Goal: Task Accomplishment & Management: Manage account settings

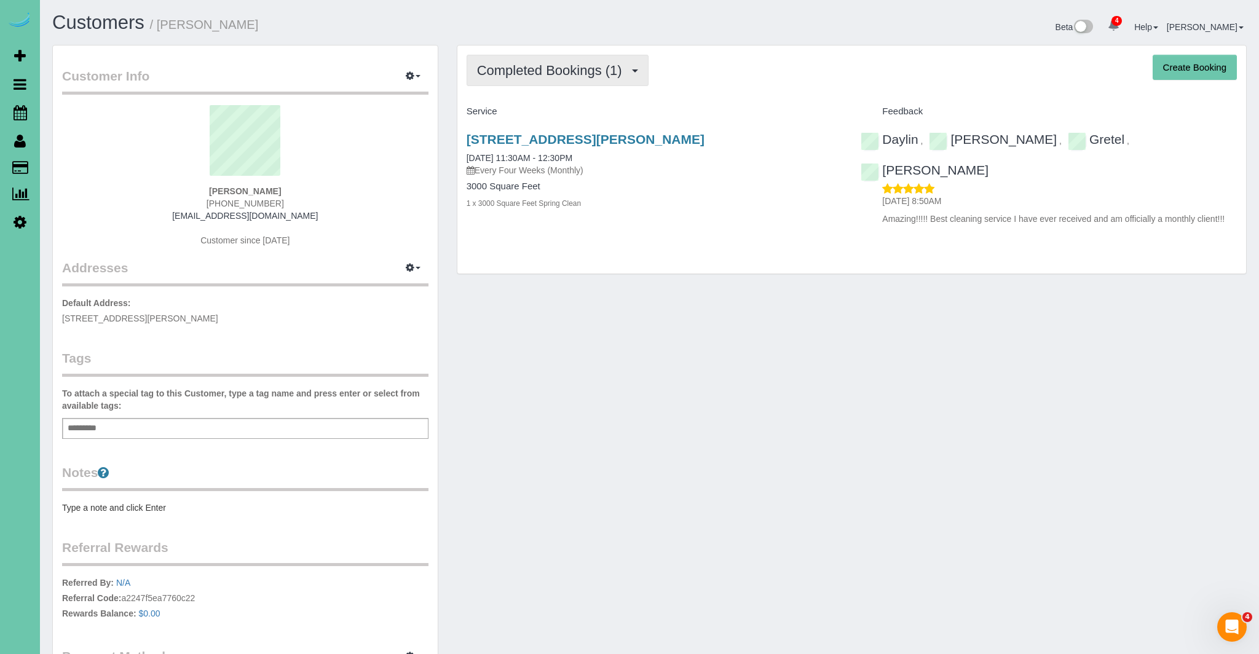
click at [568, 84] on button "Completed Bookings (1)" at bounding box center [557, 70] width 182 height 31
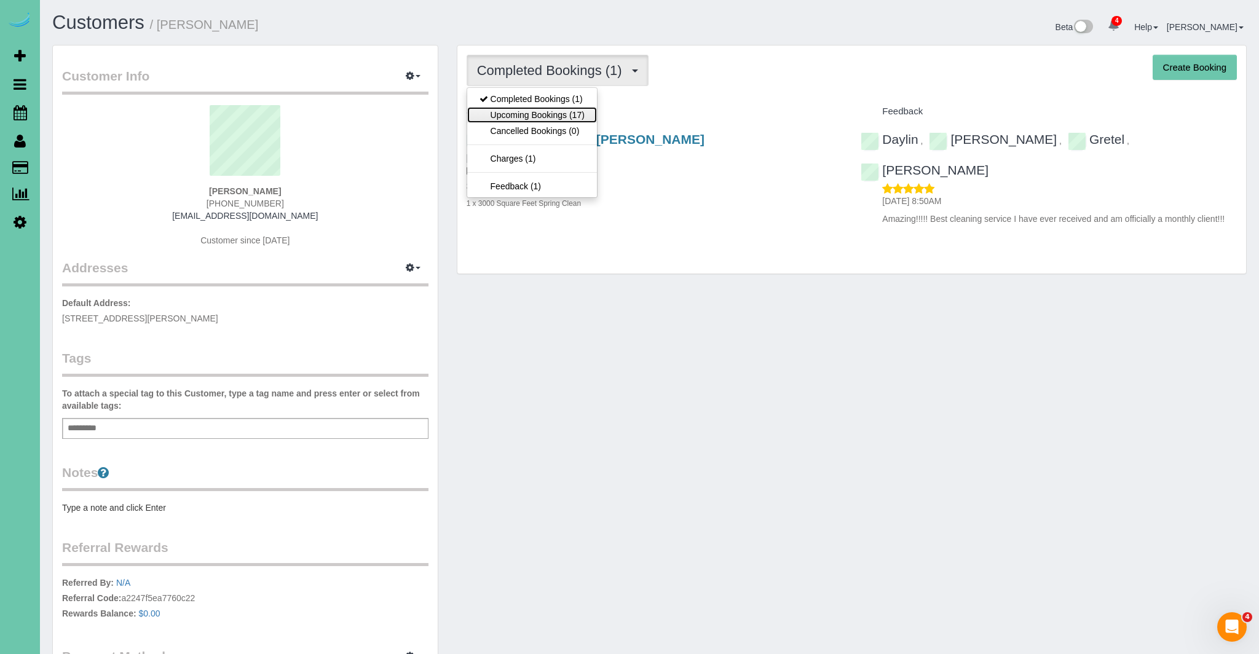
click at [560, 114] on link "Upcoming Bookings (17)" at bounding box center [532, 115] width 130 height 16
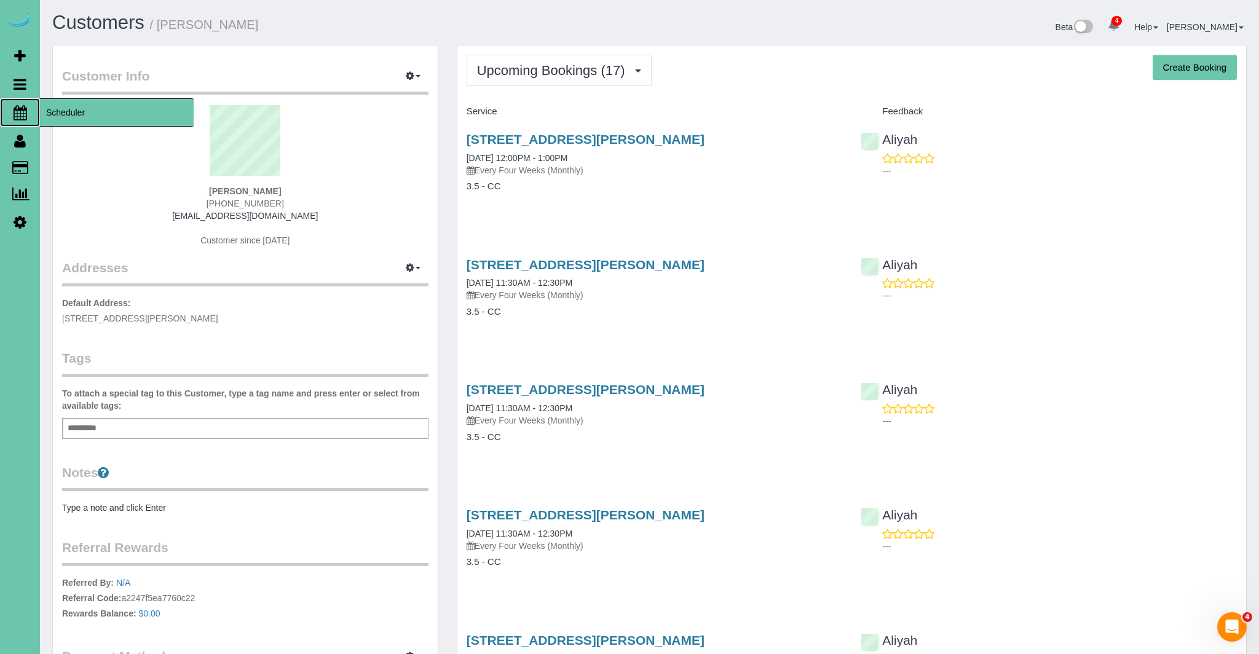
click at [27, 112] on link "Scheduler" at bounding box center [20, 112] width 40 height 28
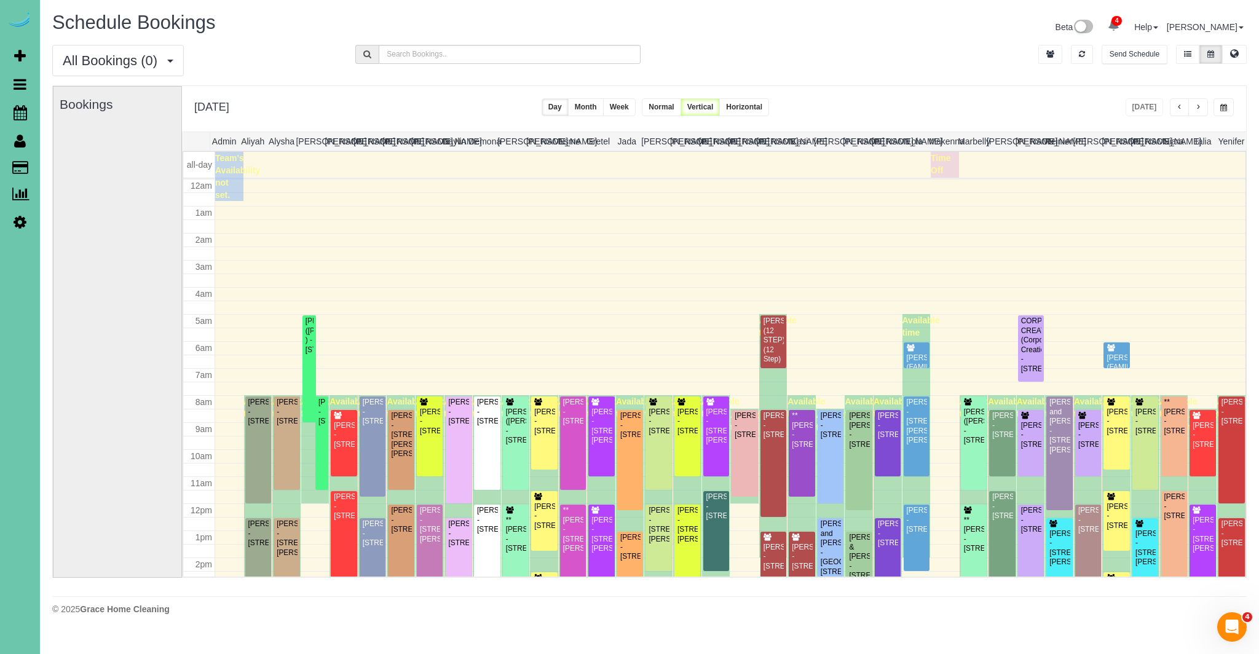
scroll to position [163, 0]
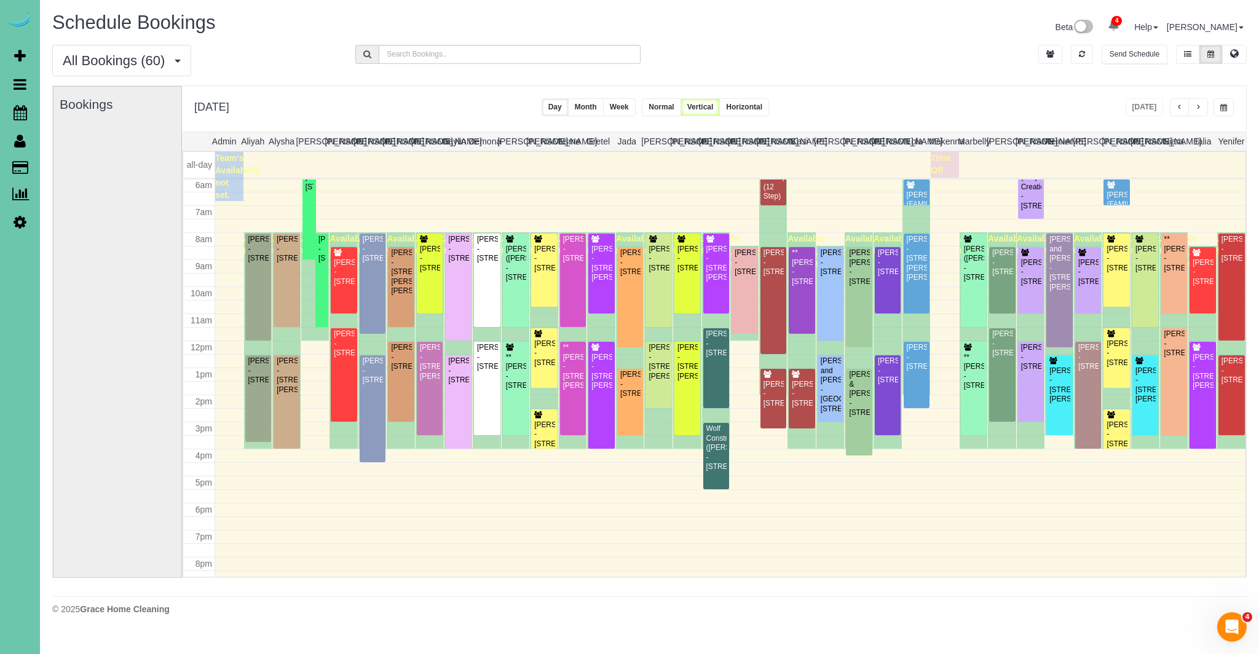
drag, startPoint x: 1195, startPoint y: 105, endPoint x: 1185, endPoint y: 109, distance: 10.7
click at [1195, 105] on span "button" at bounding box center [1198, 107] width 6 height 7
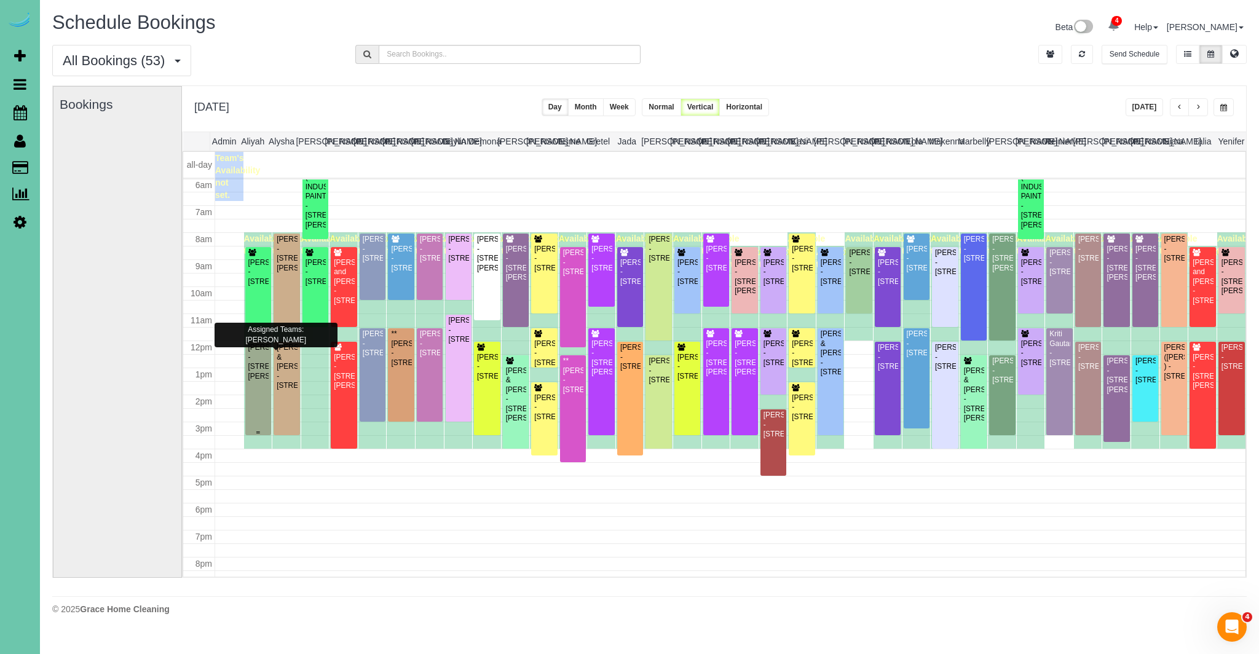
click at [256, 378] on div "[PERSON_NAME] - [STREET_ADDRESS][PERSON_NAME]" at bounding box center [258, 362] width 21 height 38
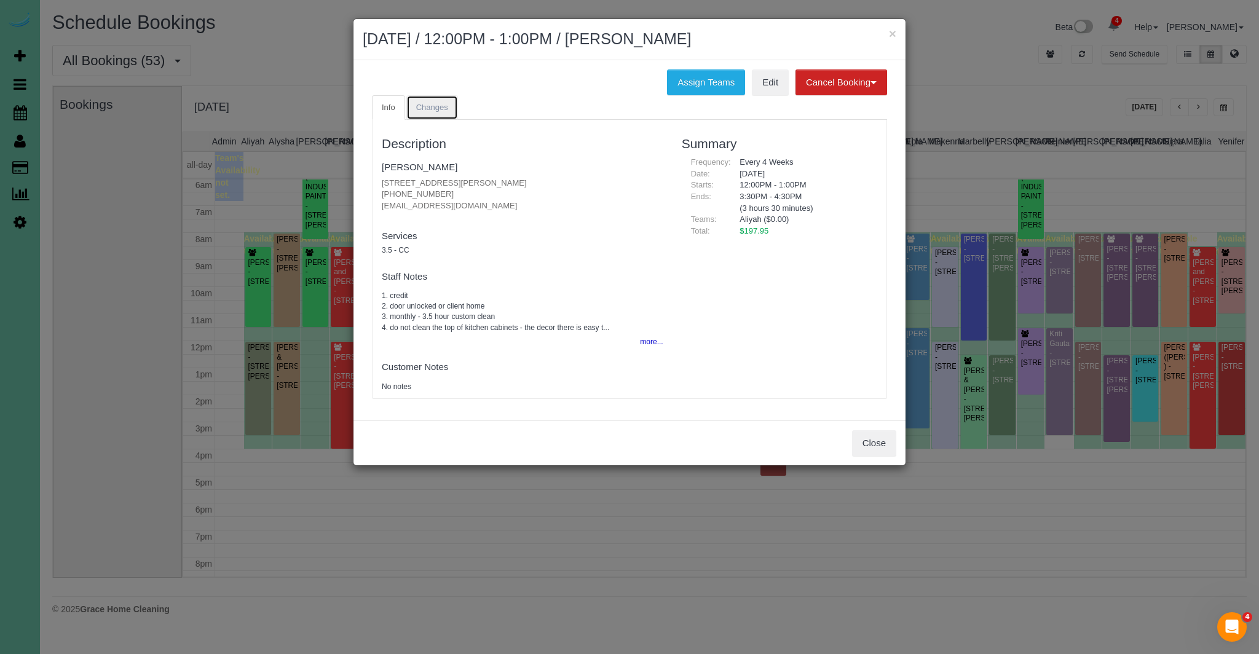
click at [452, 106] on link "Changes" at bounding box center [432, 107] width 52 height 25
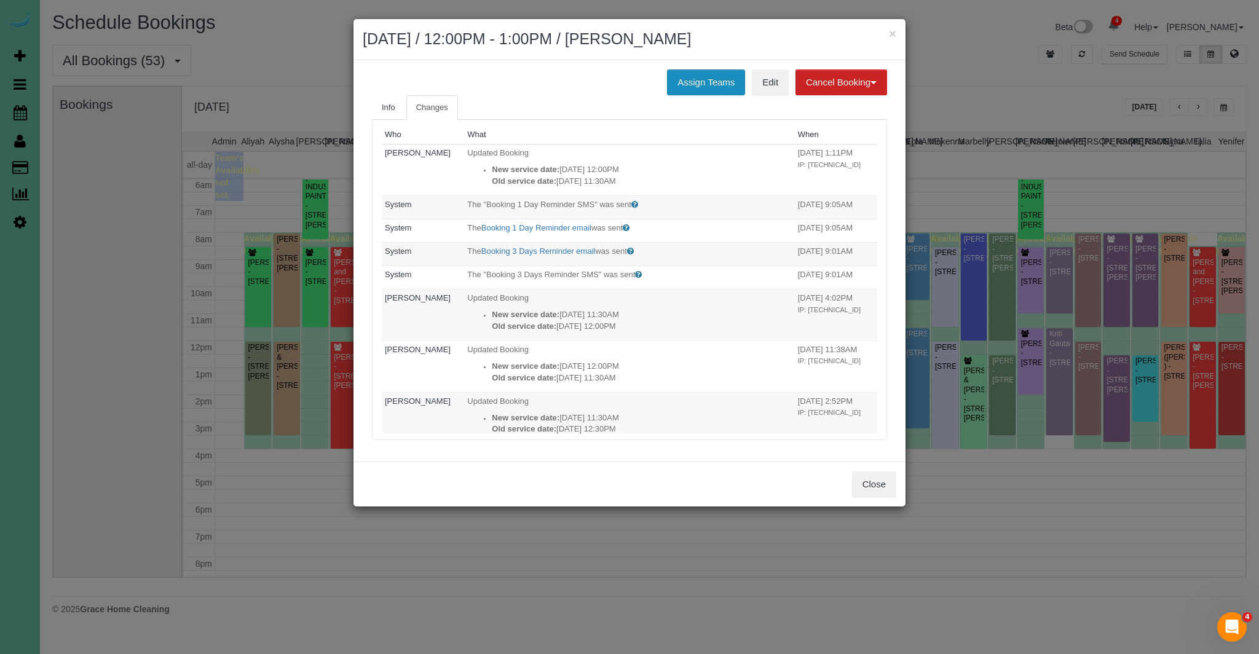
drag, startPoint x: 693, startPoint y: 84, endPoint x: 682, endPoint y: 86, distance: 11.8
click at [693, 84] on button "Assign Teams" at bounding box center [706, 82] width 78 height 26
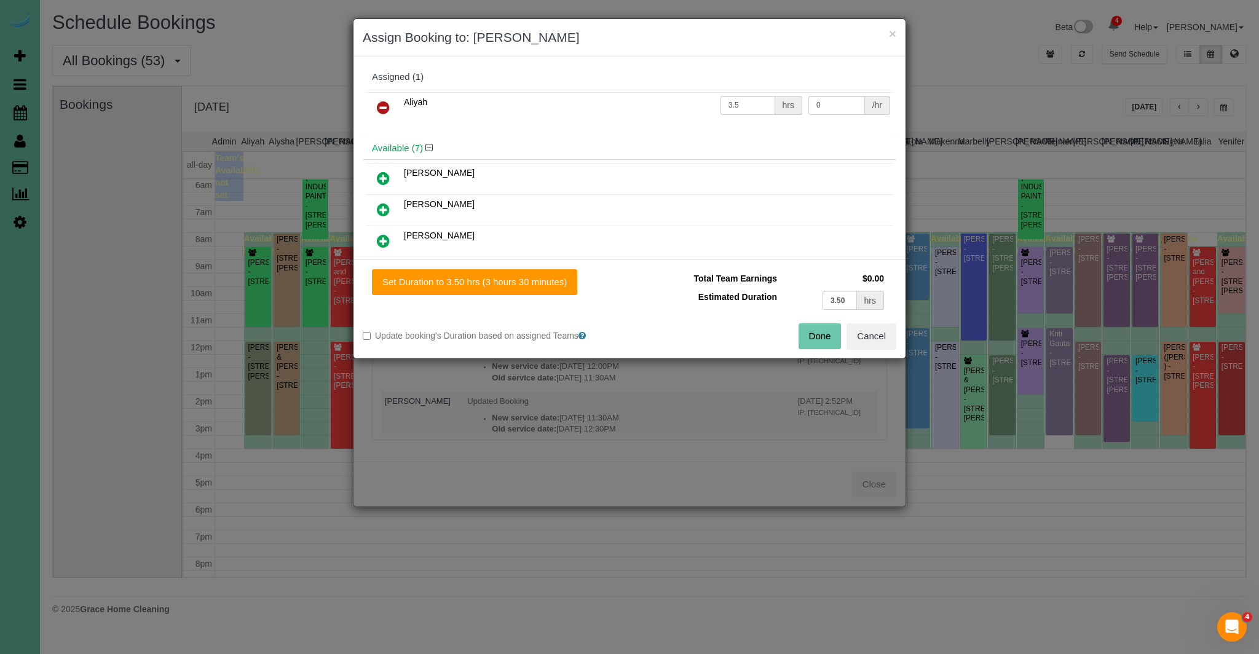
click at [381, 107] on icon at bounding box center [383, 107] width 13 height 15
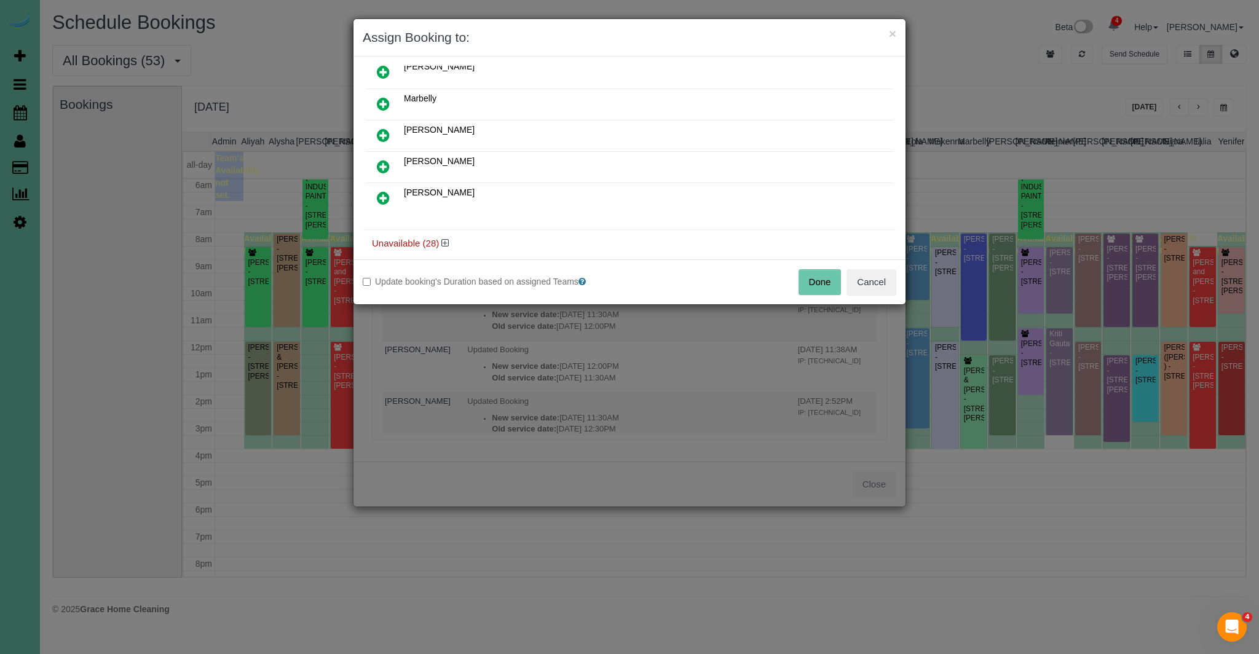
scroll to position [180, 0]
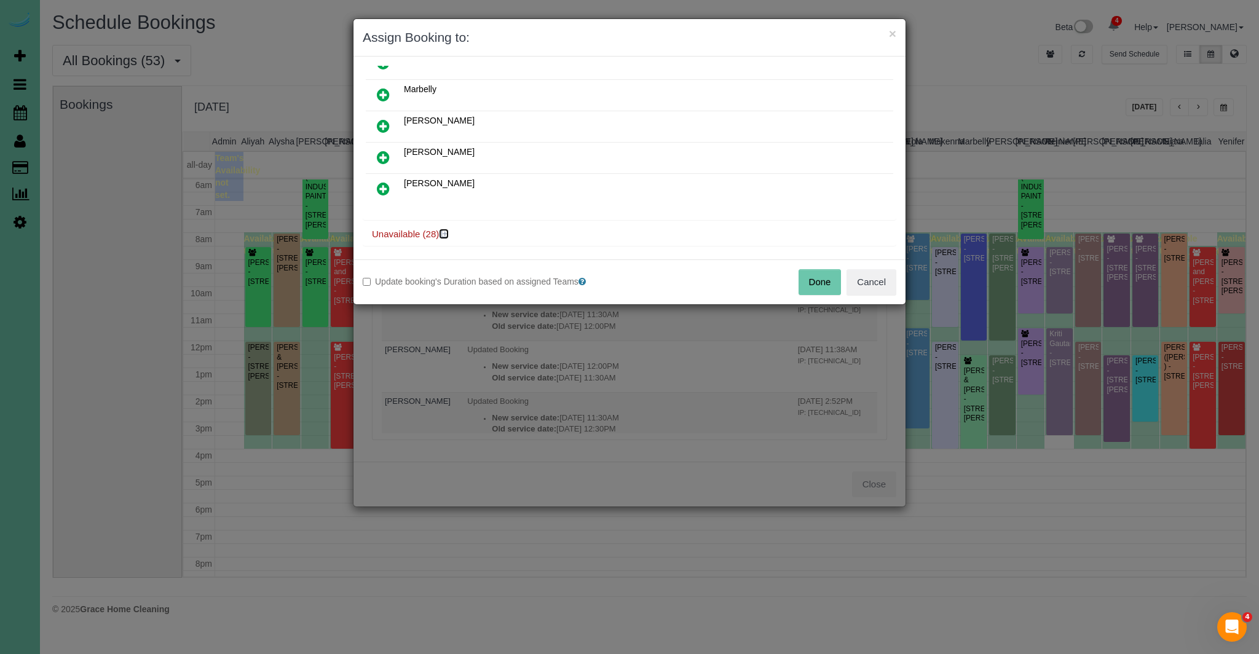
click at [446, 229] on icon at bounding box center [444, 233] width 7 height 9
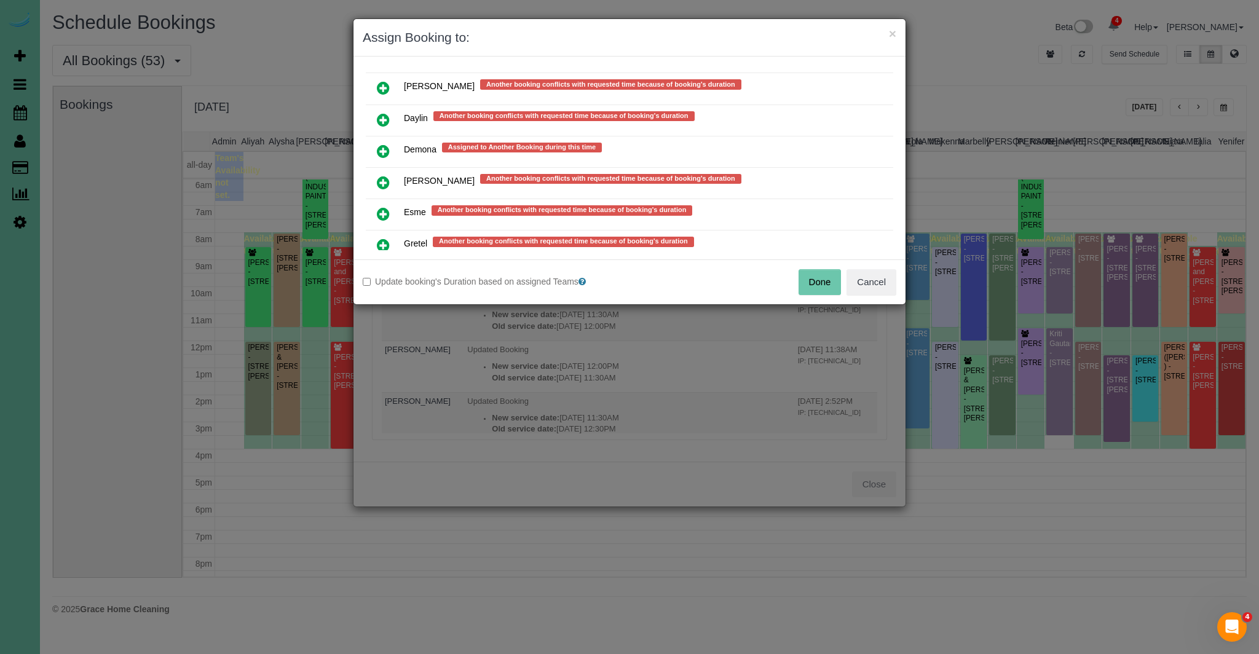
click at [390, 234] on link at bounding box center [383, 246] width 29 height 25
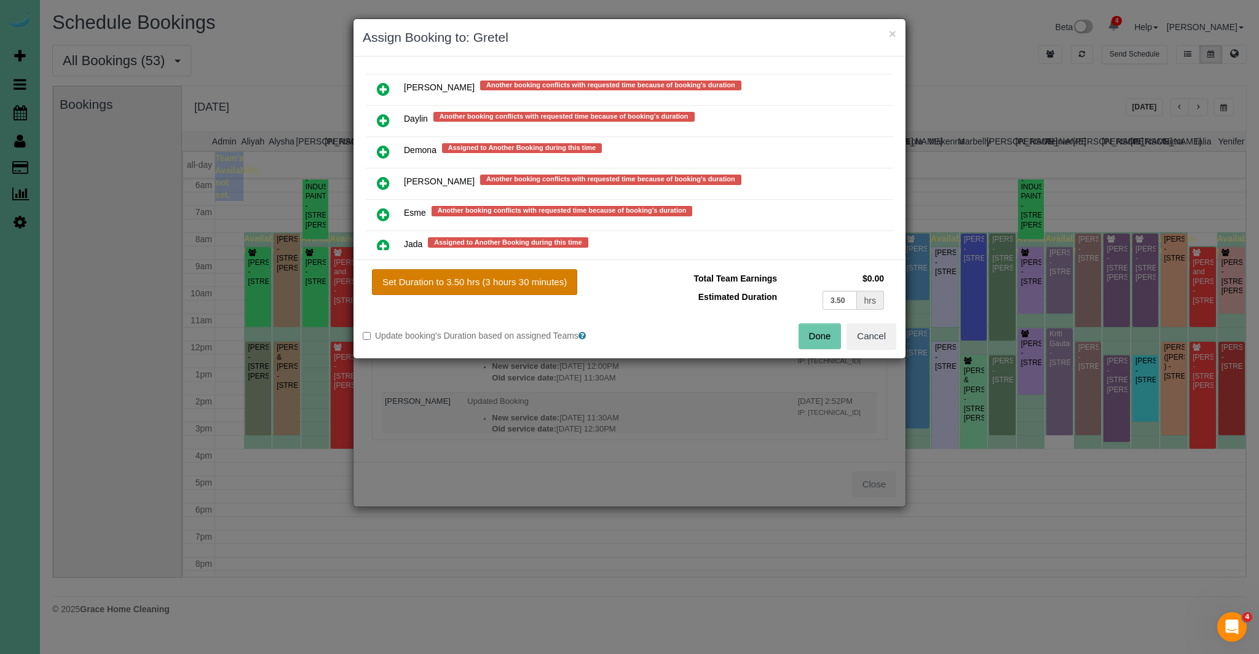
click at [434, 277] on button "Set Duration to 3.50 hrs (3 hours 30 minutes)" at bounding box center [474, 282] width 205 height 26
type input "3.50"
click at [820, 332] on button "Done" at bounding box center [819, 336] width 43 height 26
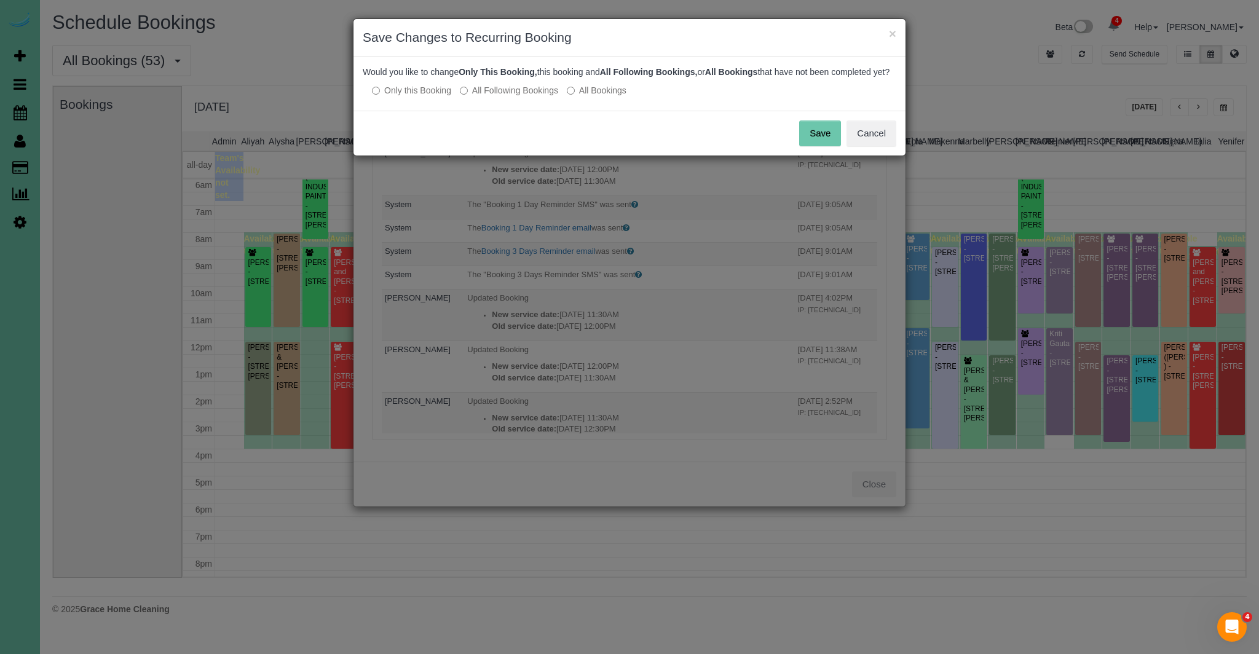
click at [831, 146] on button "Save" at bounding box center [820, 133] width 42 height 26
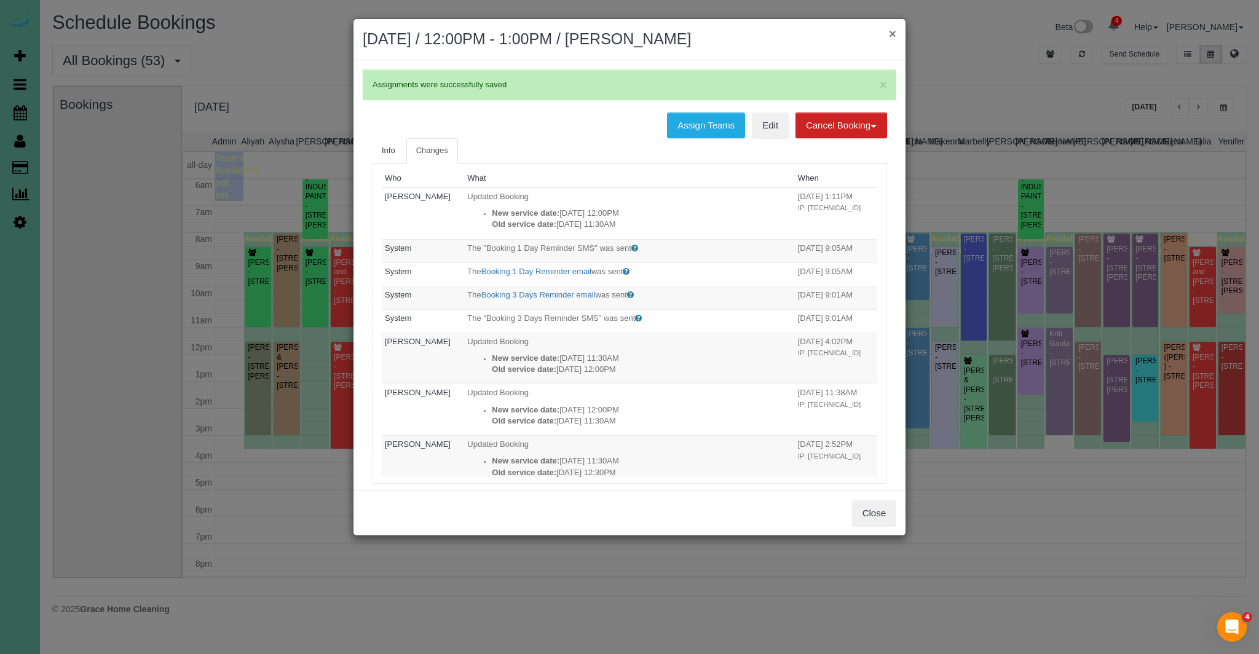
click at [890, 31] on button "×" at bounding box center [892, 33] width 7 height 13
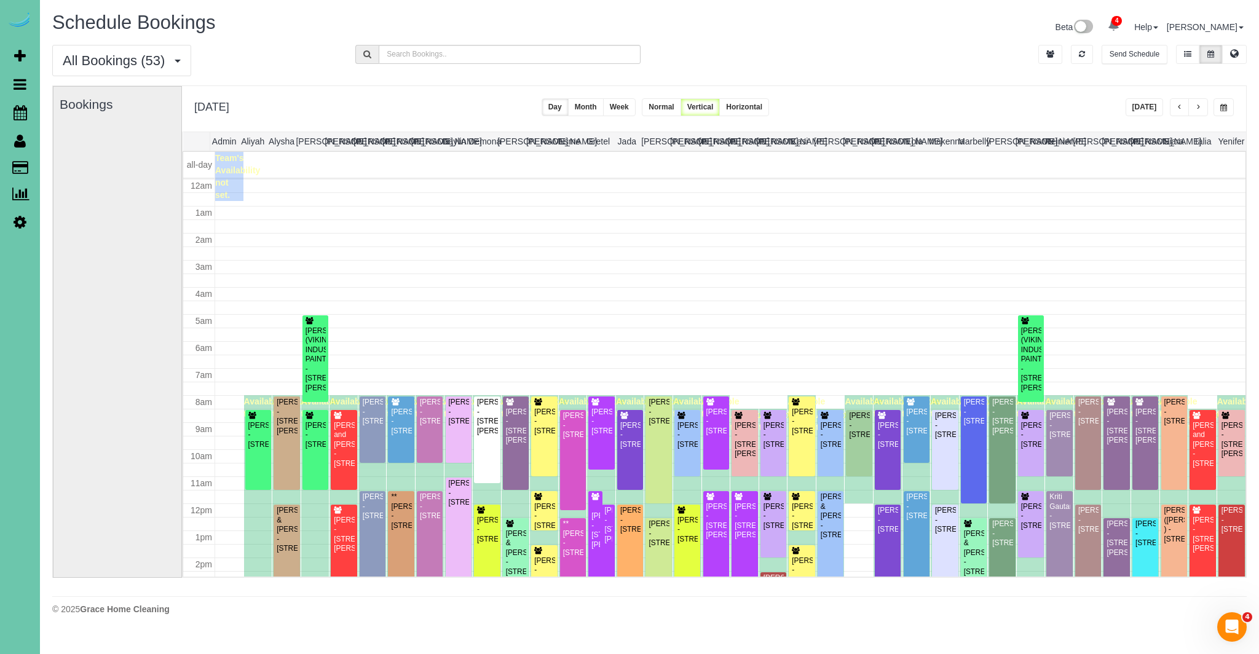
scroll to position [163, 0]
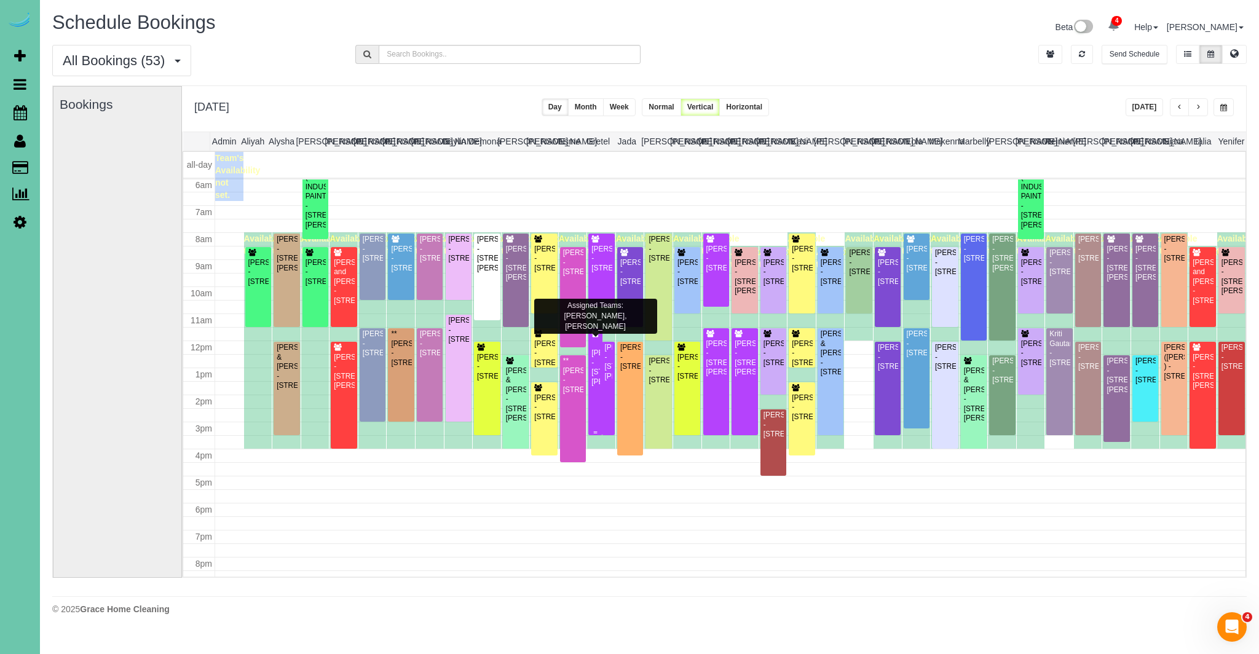
click at [595, 360] on div "[PERSON_NAME] - [STREET_ADDRESS][PERSON_NAME]" at bounding box center [595, 367] width 9 height 38
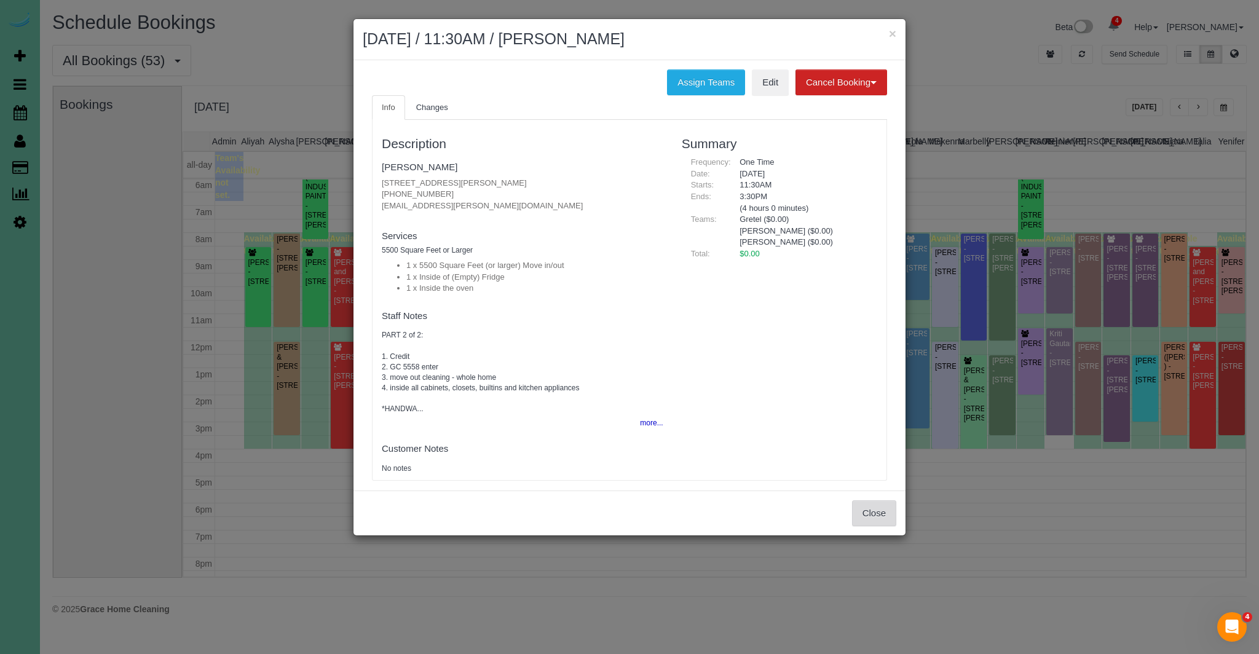
click at [871, 513] on button "Close" at bounding box center [874, 513] width 44 height 26
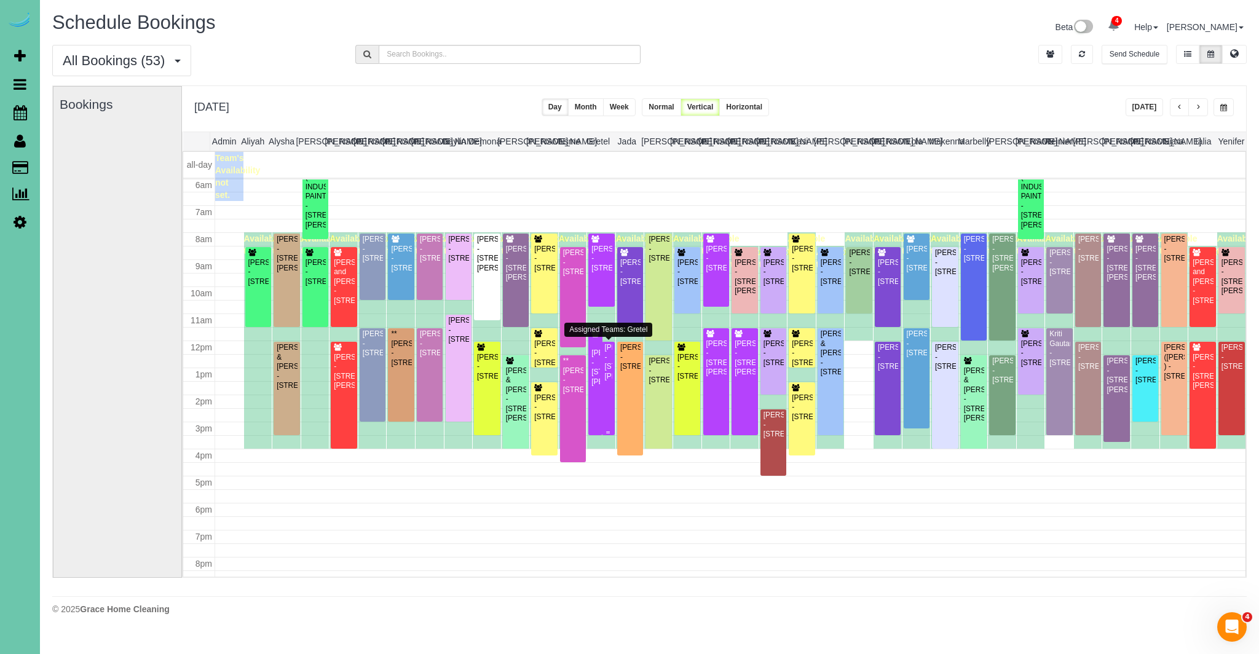
click at [610, 381] on div "[PERSON_NAME] - [STREET_ADDRESS][PERSON_NAME]" at bounding box center [608, 362] width 8 height 38
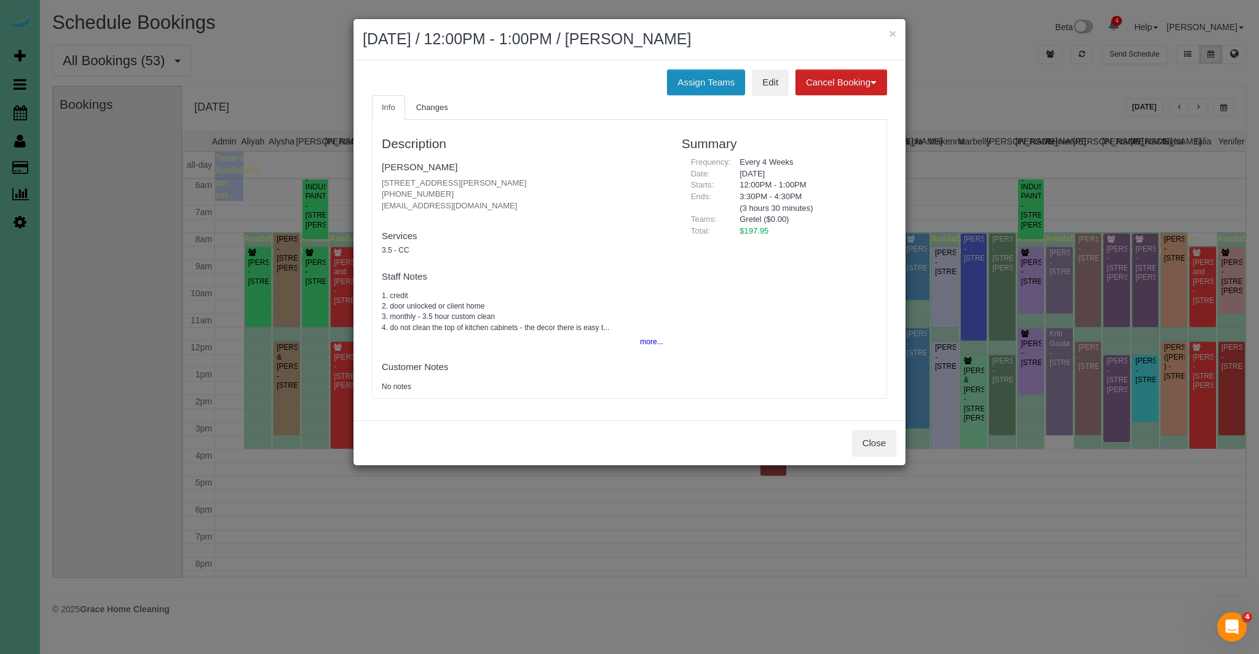
click at [713, 78] on button "Assign Teams" at bounding box center [706, 82] width 78 height 26
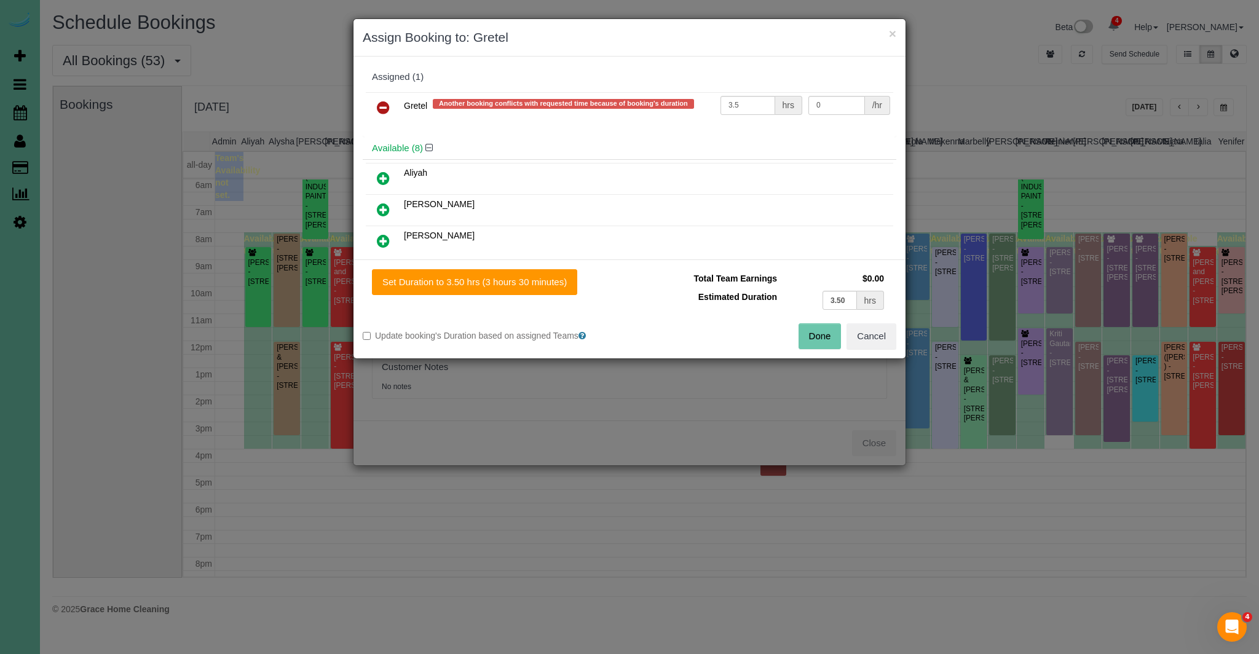
click at [380, 104] on icon at bounding box center [383, 107] width 13 height 15
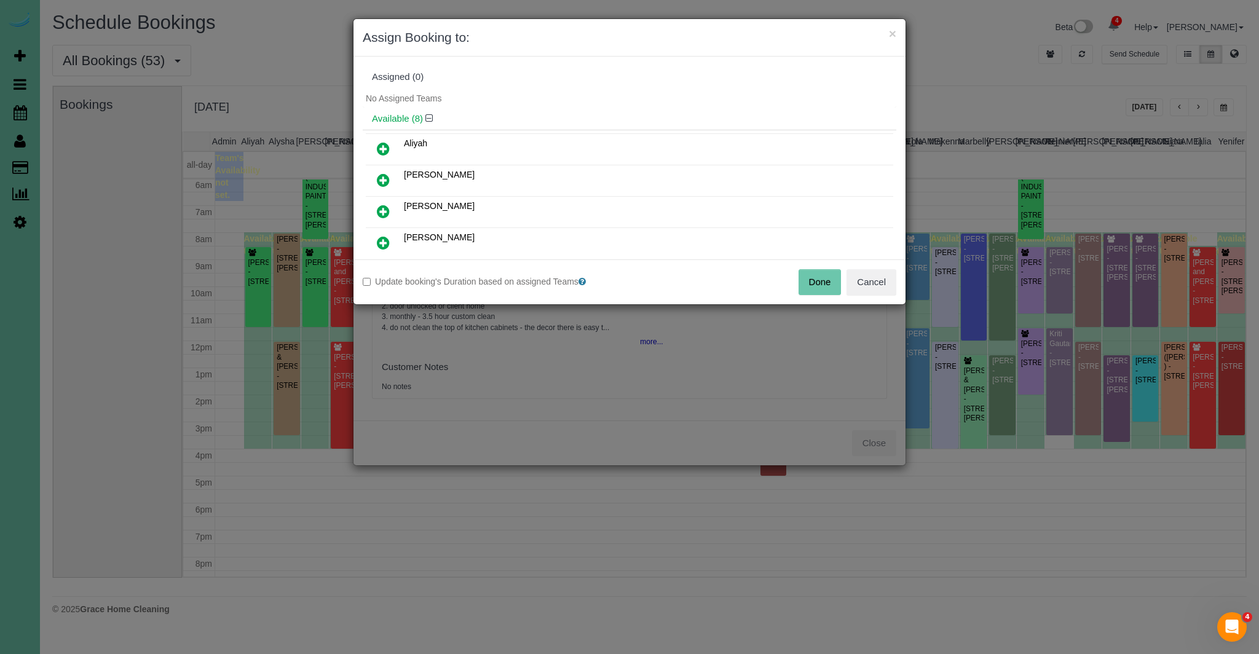
click at [393, 184] on link at bounding box center [383, 180] width 29 height 25
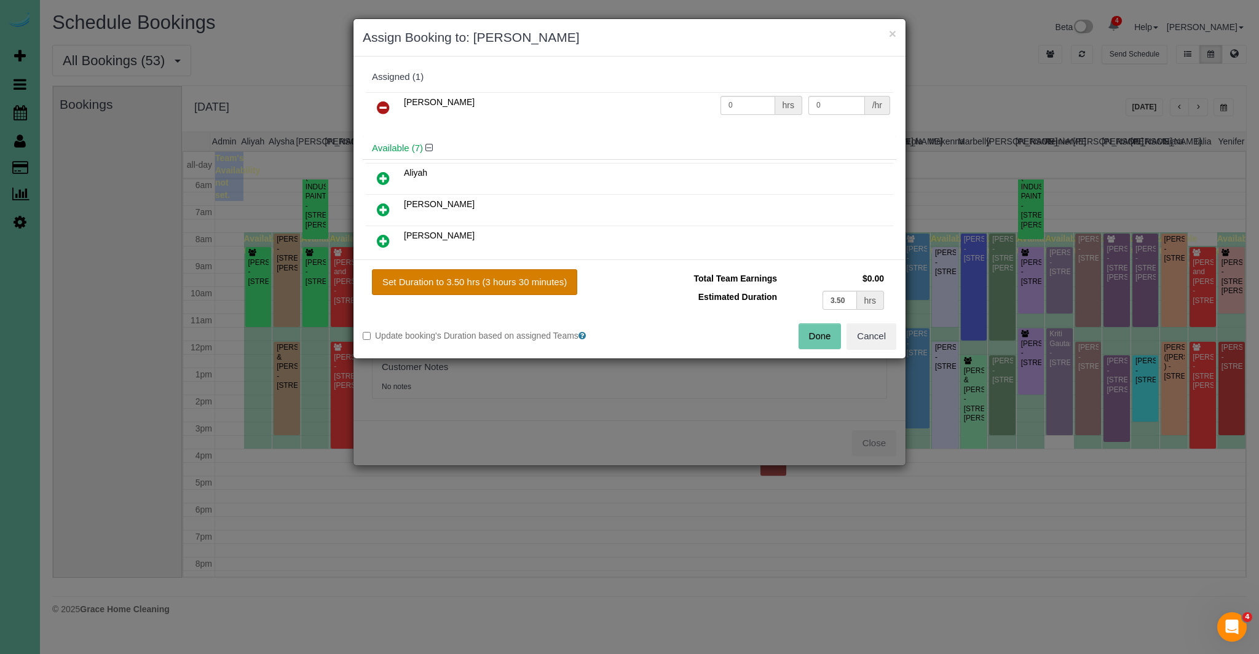
click at [453, 290] on button "Set Duration to 3.50 hrs (3 hours 30 minutes)" at bounding box center [474, 282] width 205 height 26
type input "3.50"
drag, startPoint x: 474, startPoint y: 277, endPoint x: 463, endPoint y: 269, distance: 13.6
click at [474, 277] on button "Set Duration to 3.50 hrs (3 hours 30 minutes)" at bounding box center [474, 282] width 205 height 26
click at [822, 325] on button "Done" at bounding box center [819, 336] width 43 height 26
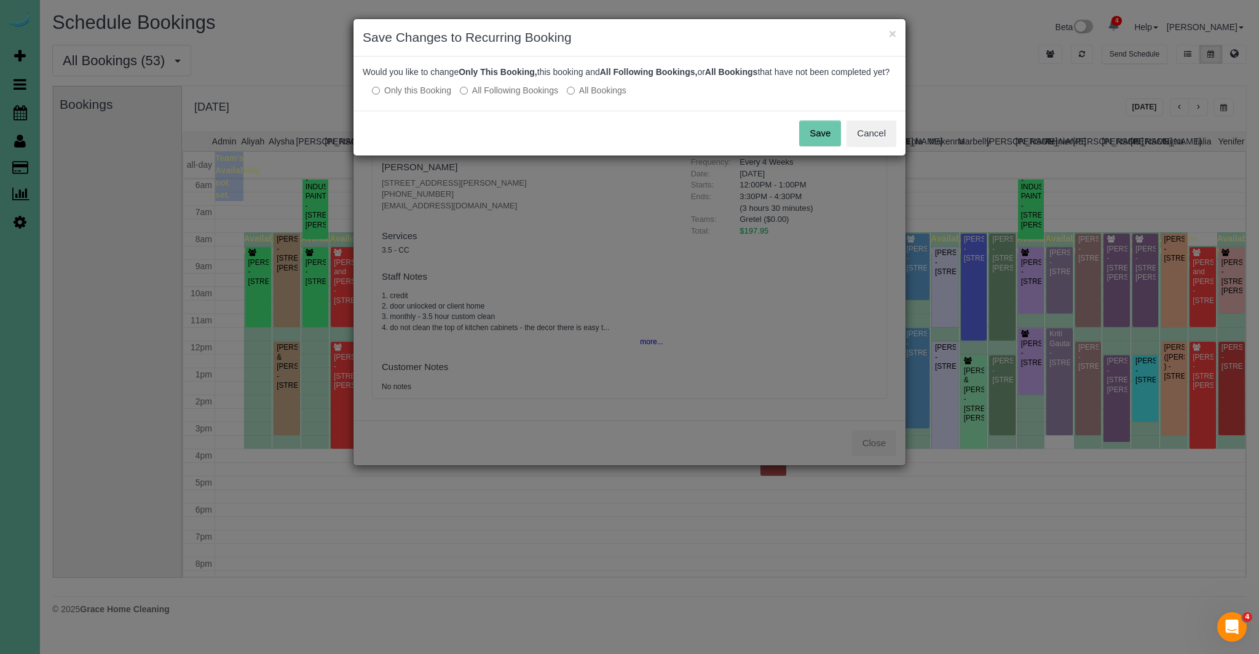
drag, startPoint x: 835, startPoint y: 136, endPoint x: 812, endPoint y: 128, distance: 23.9
click at [835, 136] on button "Save" at bounding box center [820, 133] width 42 height 26
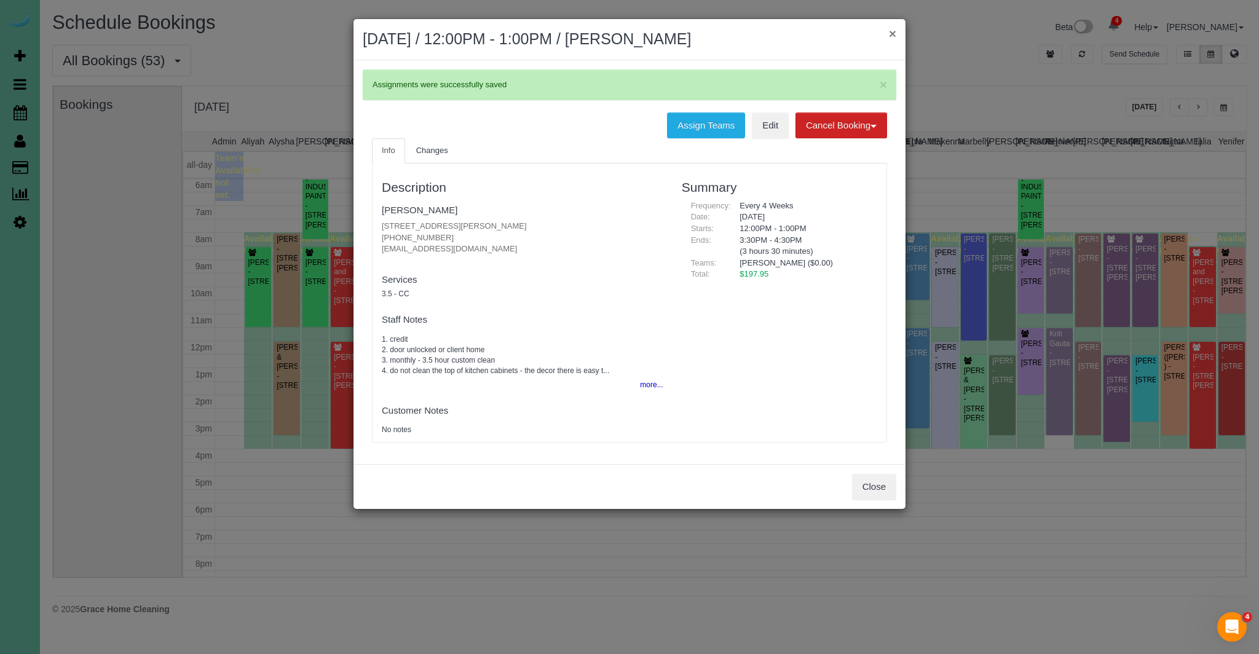
click at [895, 33] on button "×" at bounding box center [892, 33] width 7 height 13
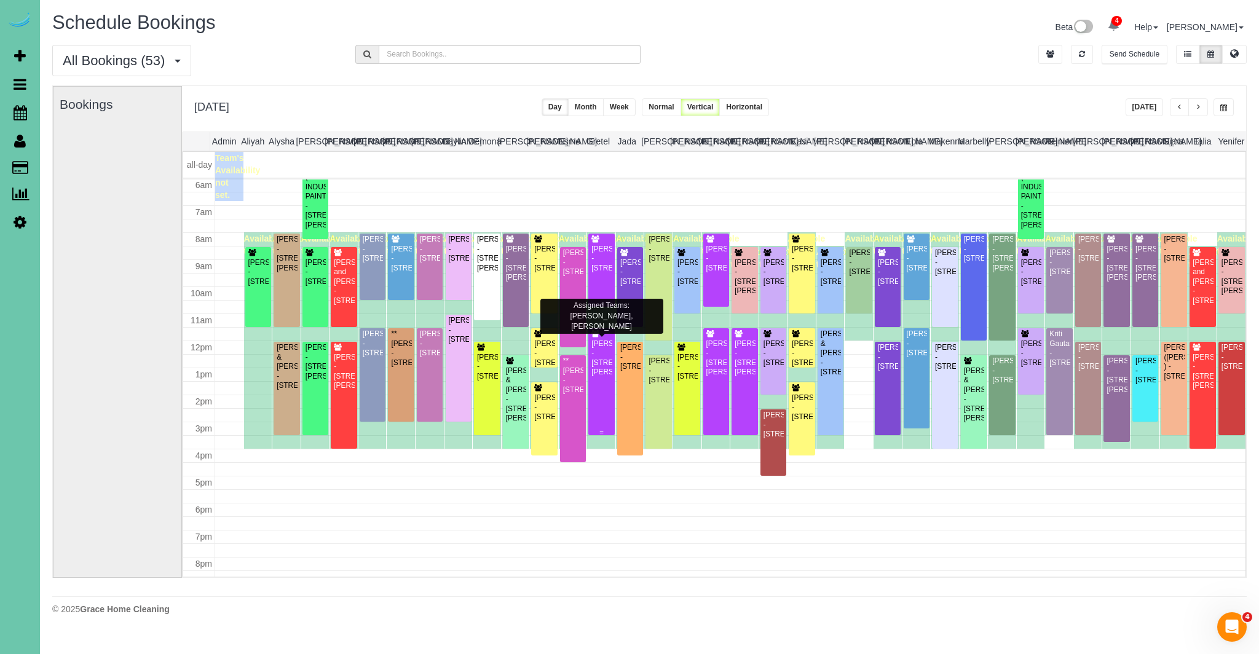
click at [599, 358] on div "[PERSON_NAME] - [STREET_ADDRESS][PERSON_NAME]" at bounding box center [601, 358] width 21 height 38
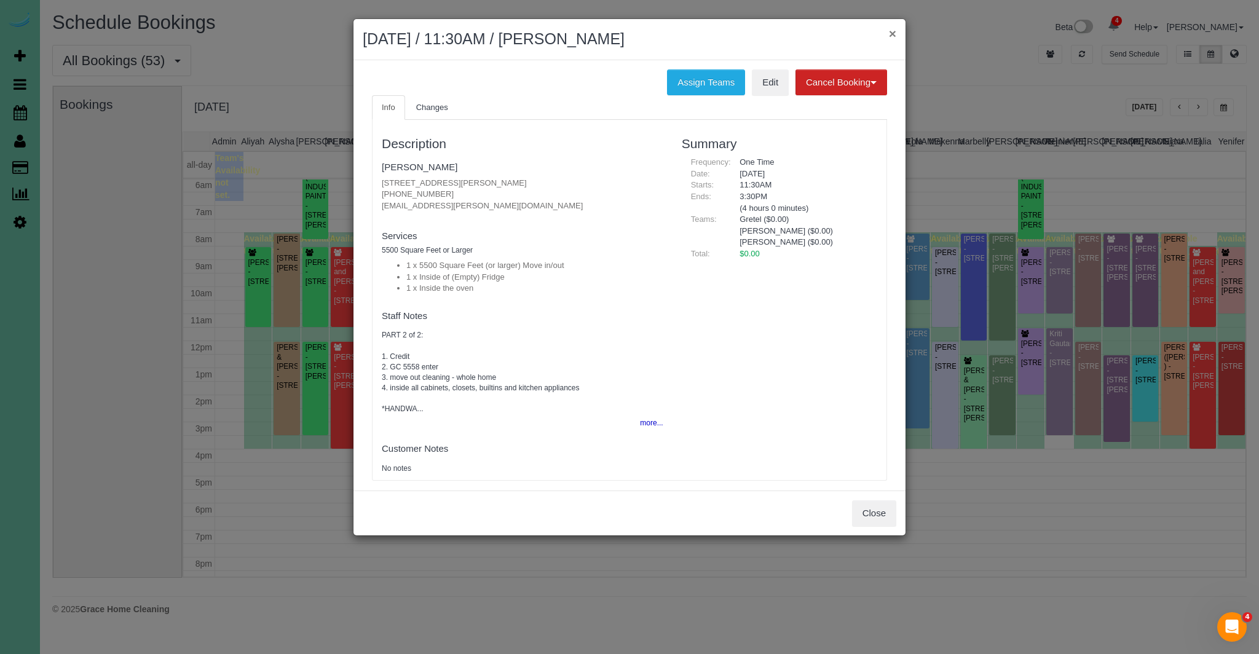
click at [894, 31] on button "×" at bounding box center [892, 33] width 7 height 13
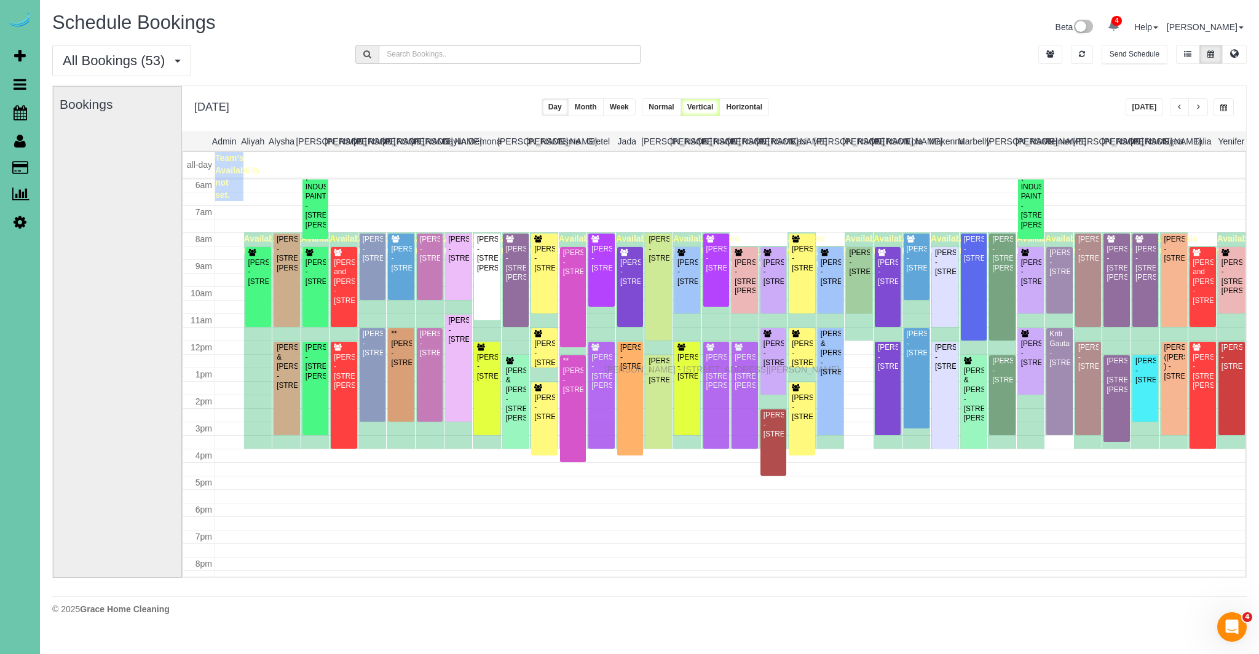
drag, startPoint x: 608, startPoint y: 358, endPoint x: 608, endPoint y: 368, distance: 9.2
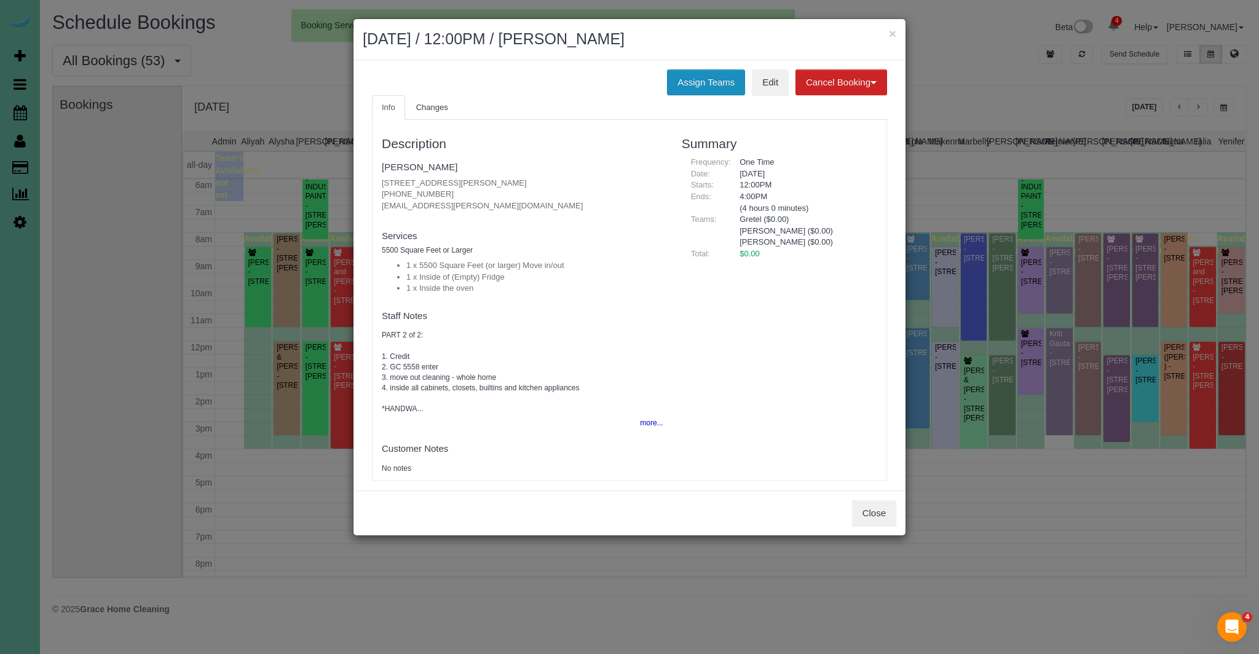
drag, startPoint x: 704, startPoint y: 71, endPoint x: 696, endPoint y: 71, distance: 8.0
click at [704, 71] on button "Assign Teams" at bounding box center [706, 82] width 78 height 26
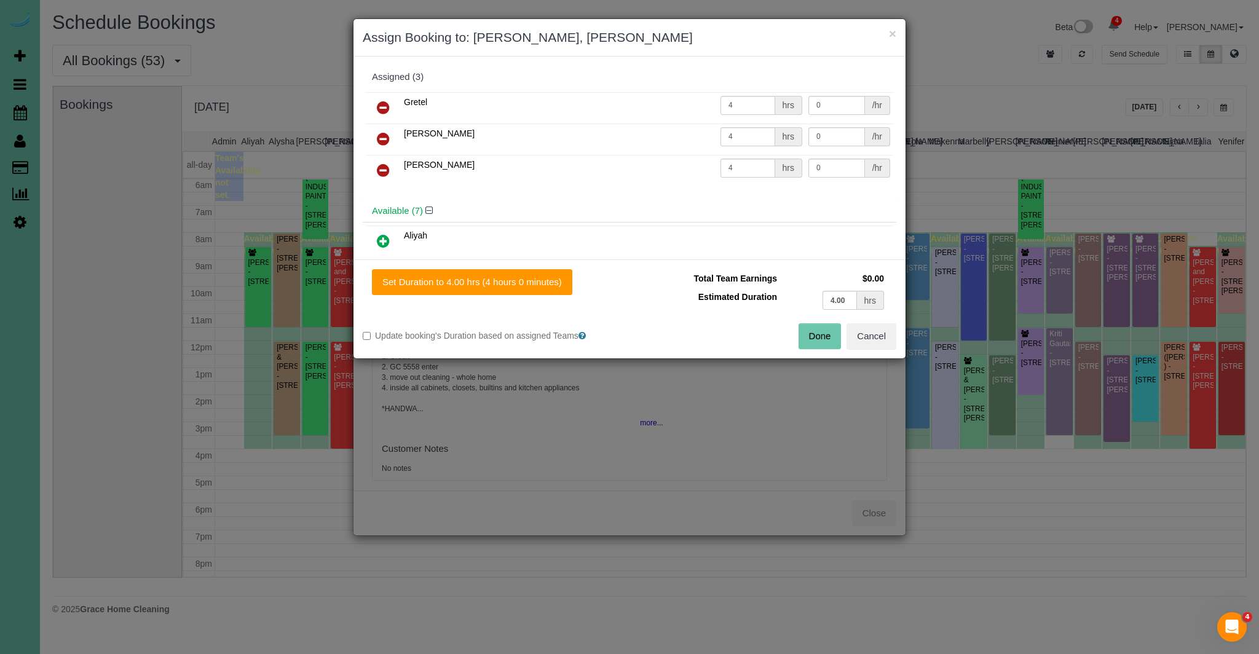
click at [383, 108] on icon at bounding box center [383, 107] width 13 height 15
click at [382, 205] on icon at bounding box center [383, 209] width 13 height 15
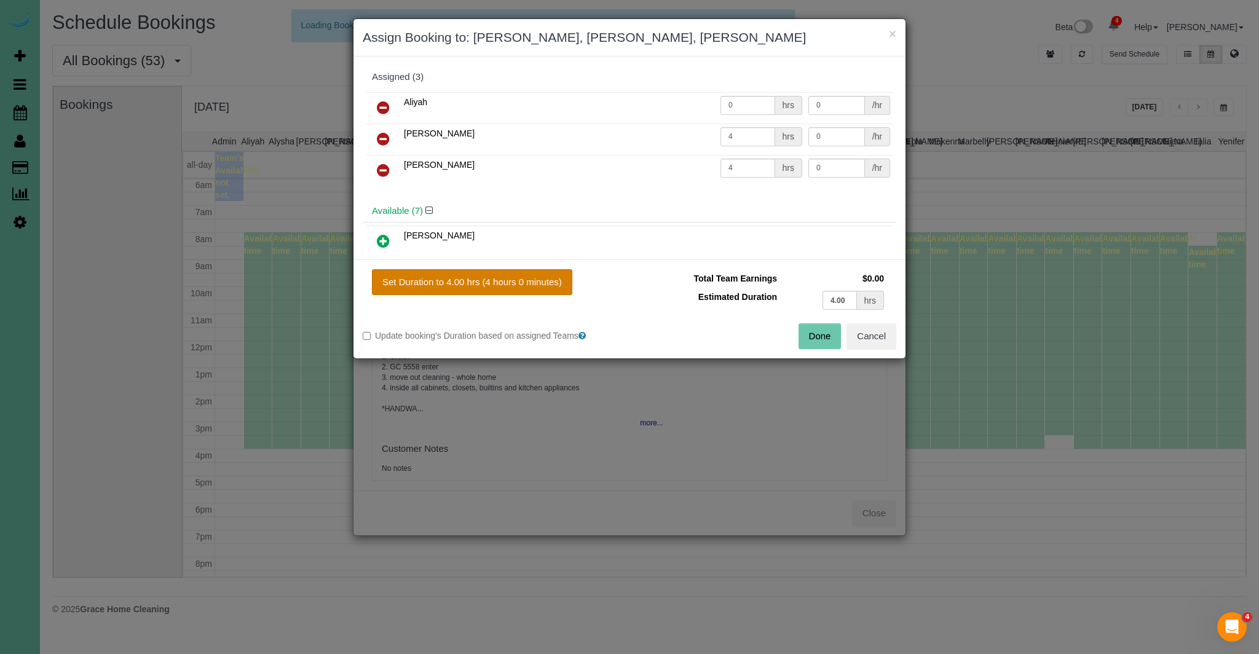
drag, startPoint x: 525, startPoint y: 294, endPoint x: 532, endPoint y: 291, distance: 6.9
click at [526, 294] on button "Set Duration to 4.00 hrs (4 hours 0 minutes)" at bounding box center [472, 282] width 200 height 26
type input "4.00"
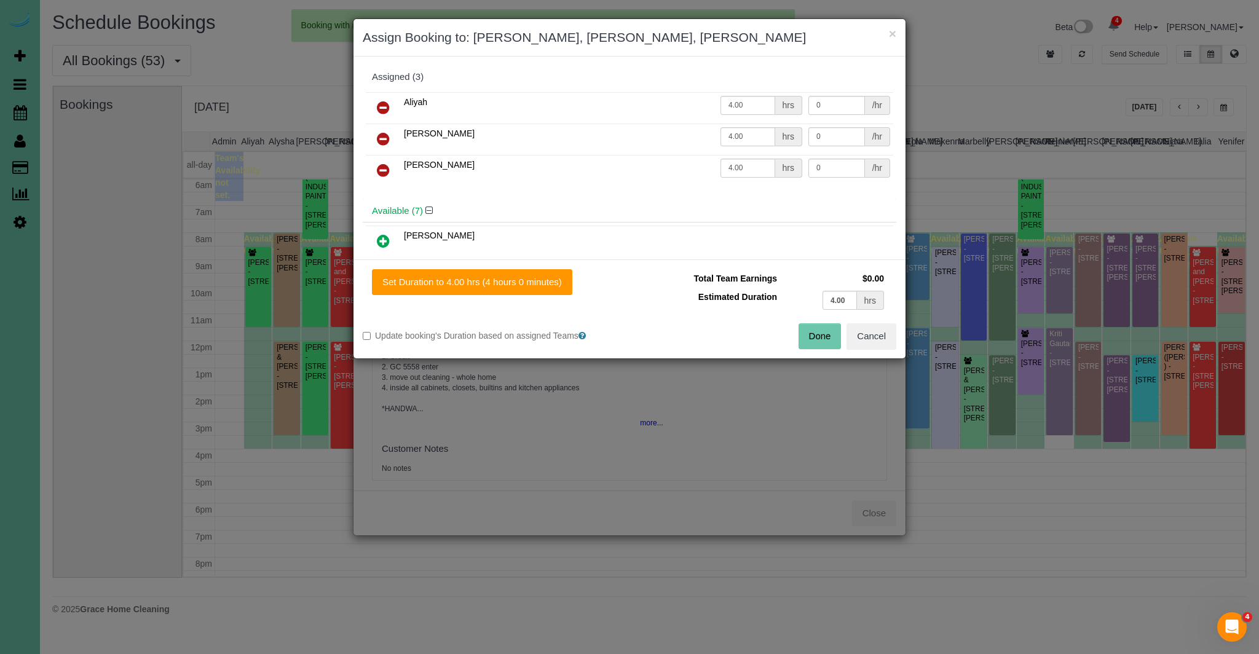
click at [822, 334] on button "Done" at bounding box center [819, 336] width 43 height 26
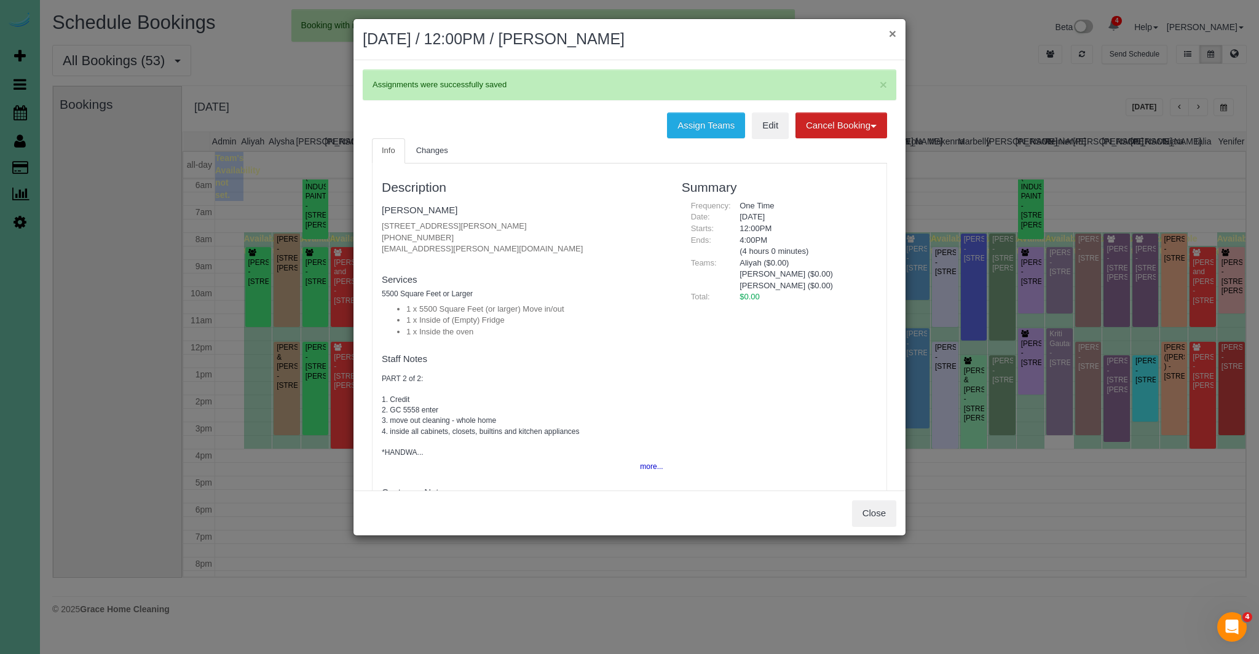
drag, startPoint x: 886, startPoint y: 34, endPoint x: 894, endPoint y: 33, distance: 7.5
click at [886, 34] on h2 "August 26, 2025 / 12:00PM / Alison Cowan" at bounding box center [629, 39] width 533 height 22
click at [894, 33] on button "×" at bounding box center [892, 33] width 7 height 13
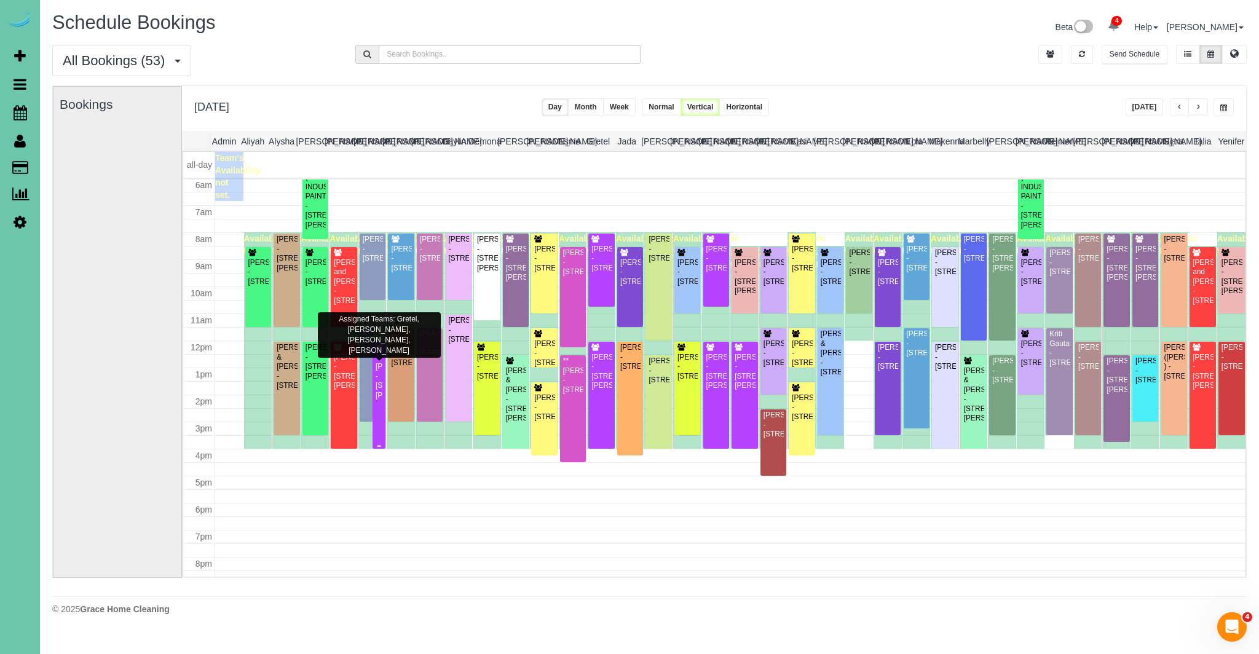
click at [376, 357] on div "[PERSON_NAME] - [STREET_ADDRESS][PERSON_NAME]" at bounding box center [379, 371] width 8 height 57
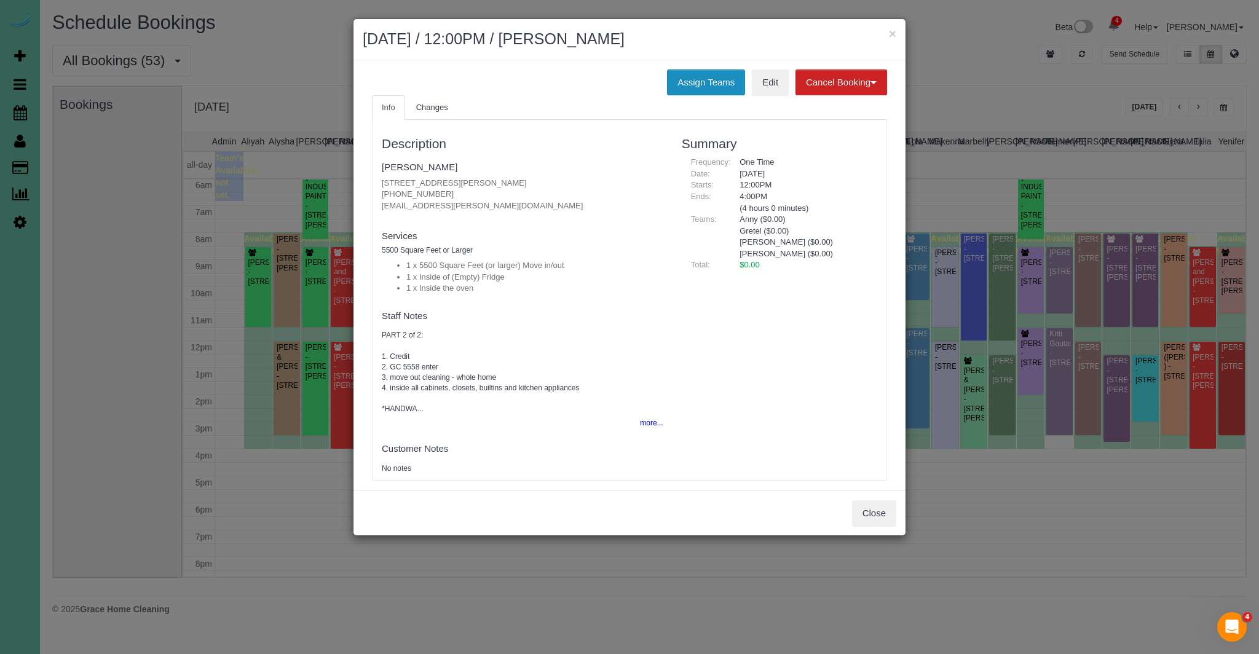
click at [687, 92] on button "Assign Teams" at bounding box center [706, 82] width 78 height 26
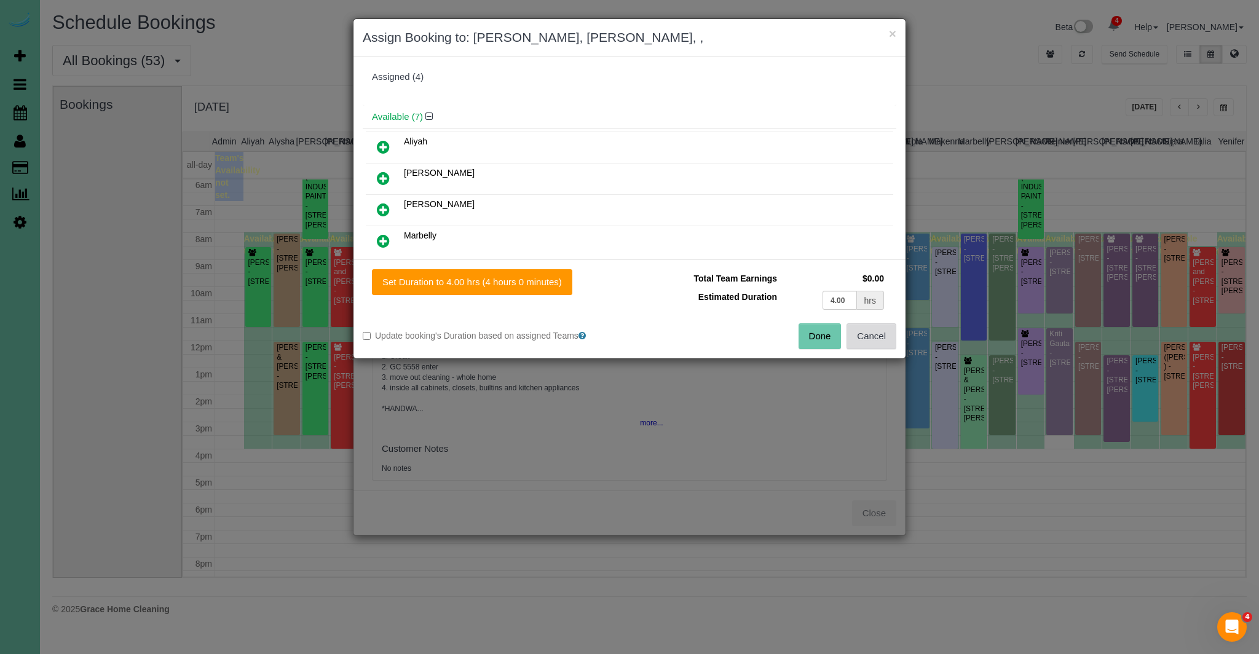
click at [880, 339] on button "Cancel" at bounding box center [871, 336] width 50 height 26
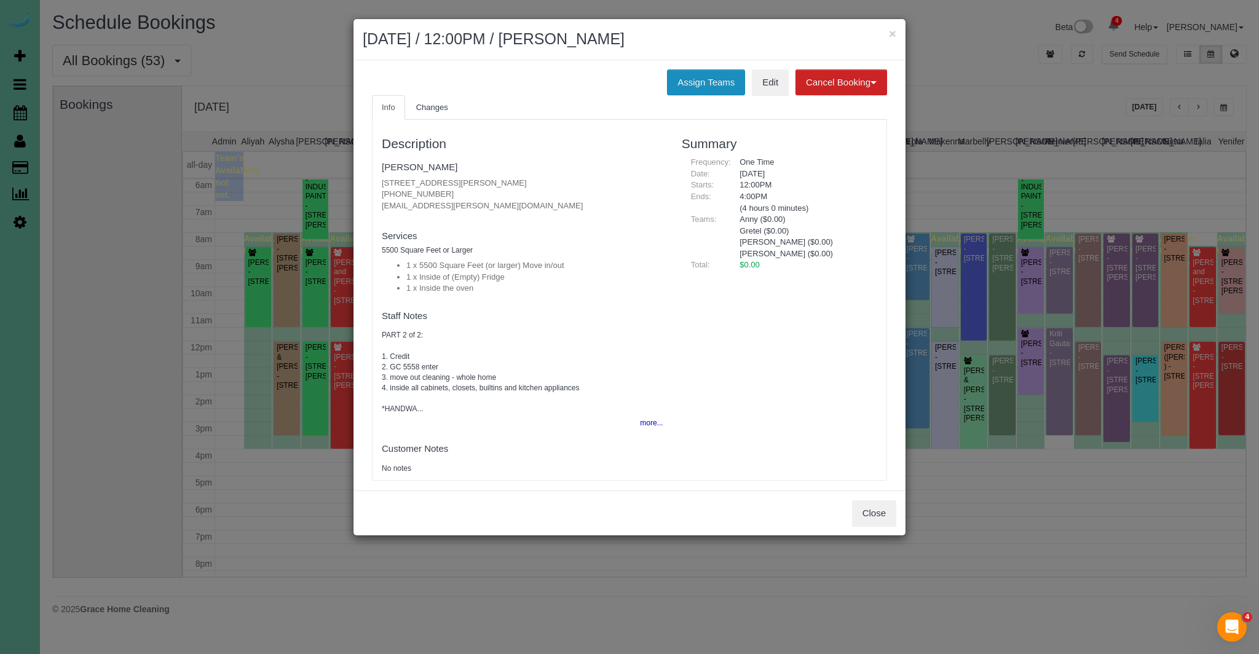
drag, startPoint x: 721, startPoint y: 79, endPoint x: 706, endPoint y: 80, distance: 14.8
click at [721, 79] on button "Assign Teams" at bounding box center [706, 82] width 78 height 26
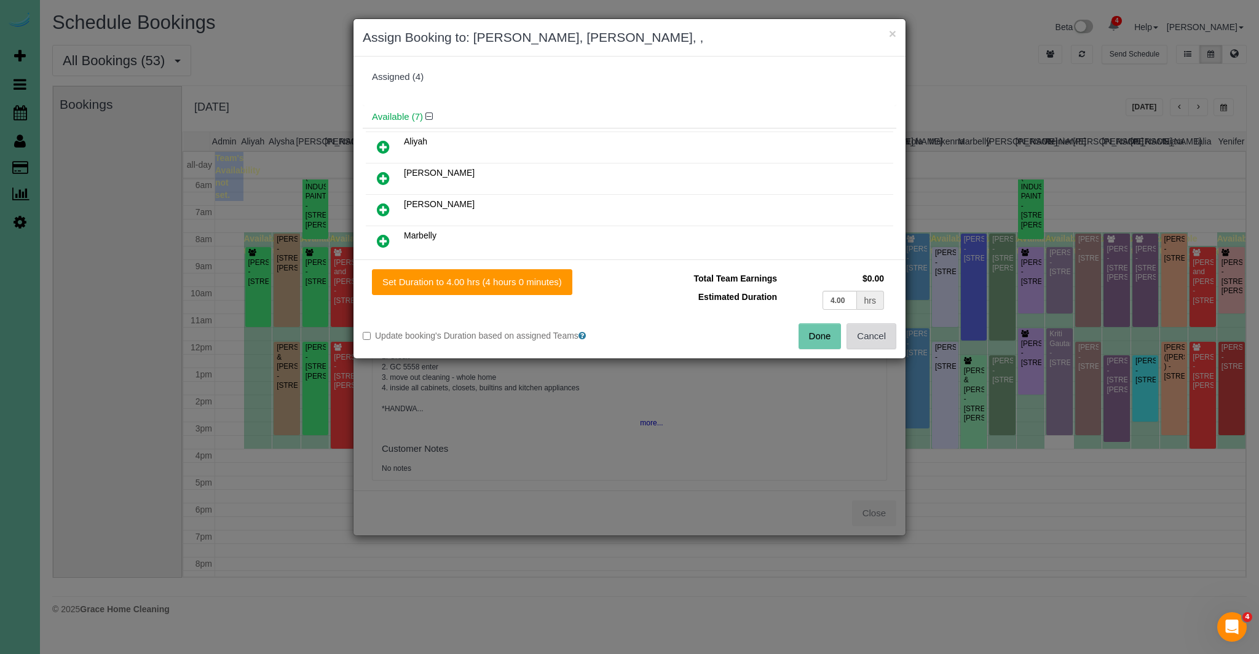
click at [895, 334] on button "Cancel" at bounding box center [871, 336] width 50 height 26
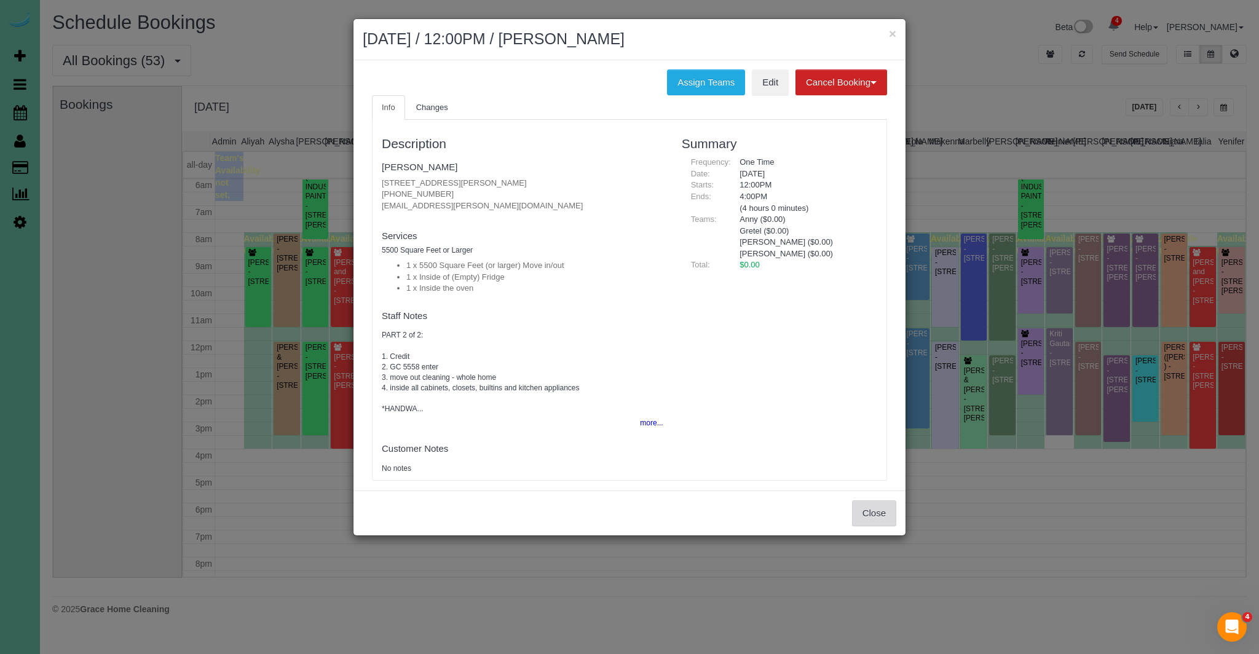
click at [854, 514] on button "Close" at bounding box center [874, 513] width 44 height 26
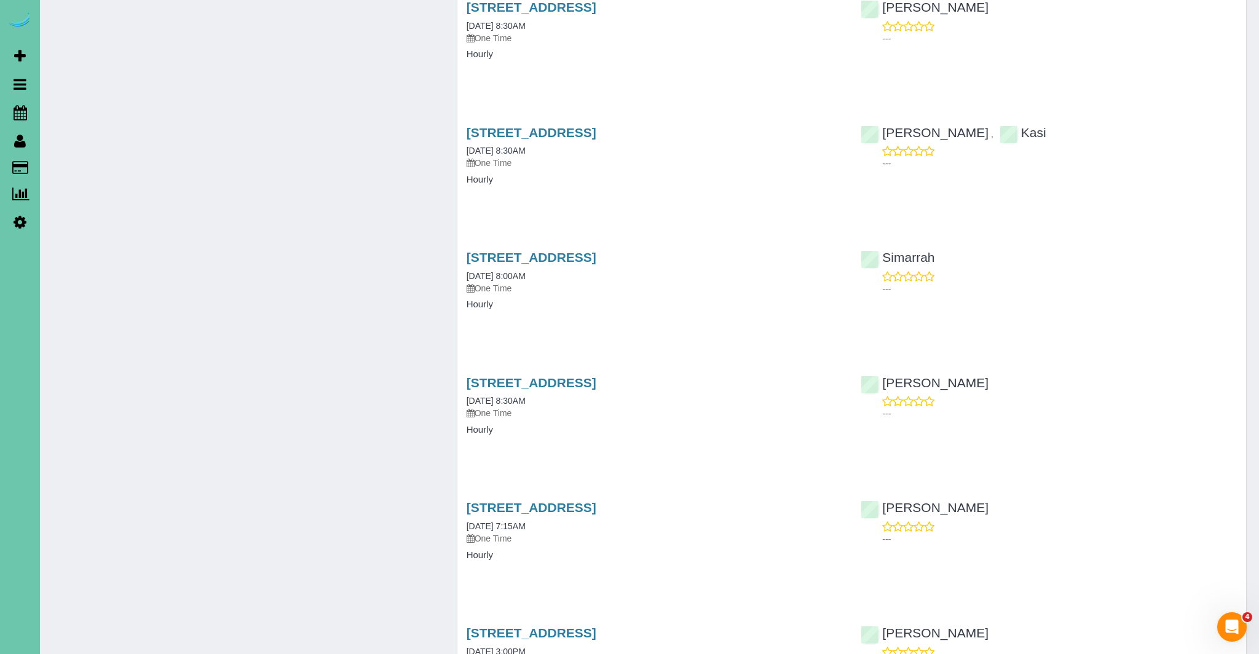
scroll to position [952, 0]
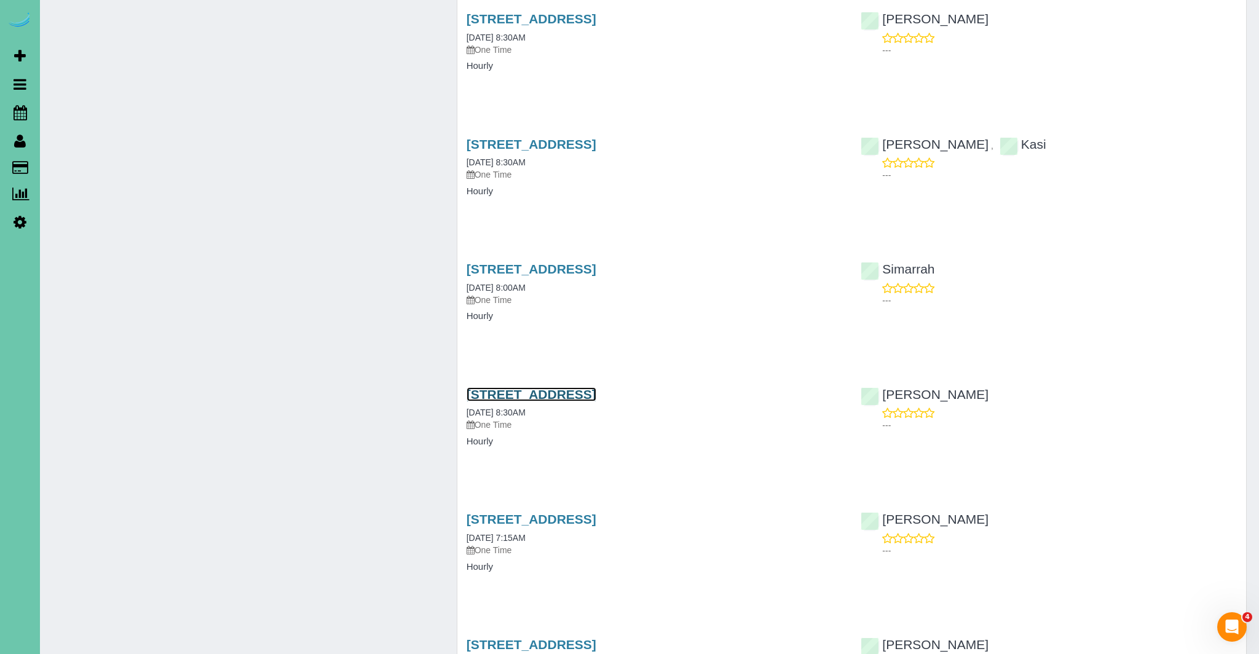
click at [596, 387] on link "5064 S 107th Street, Omaha, NE 68127" at bounding box center [531, 394] width 130 height 14
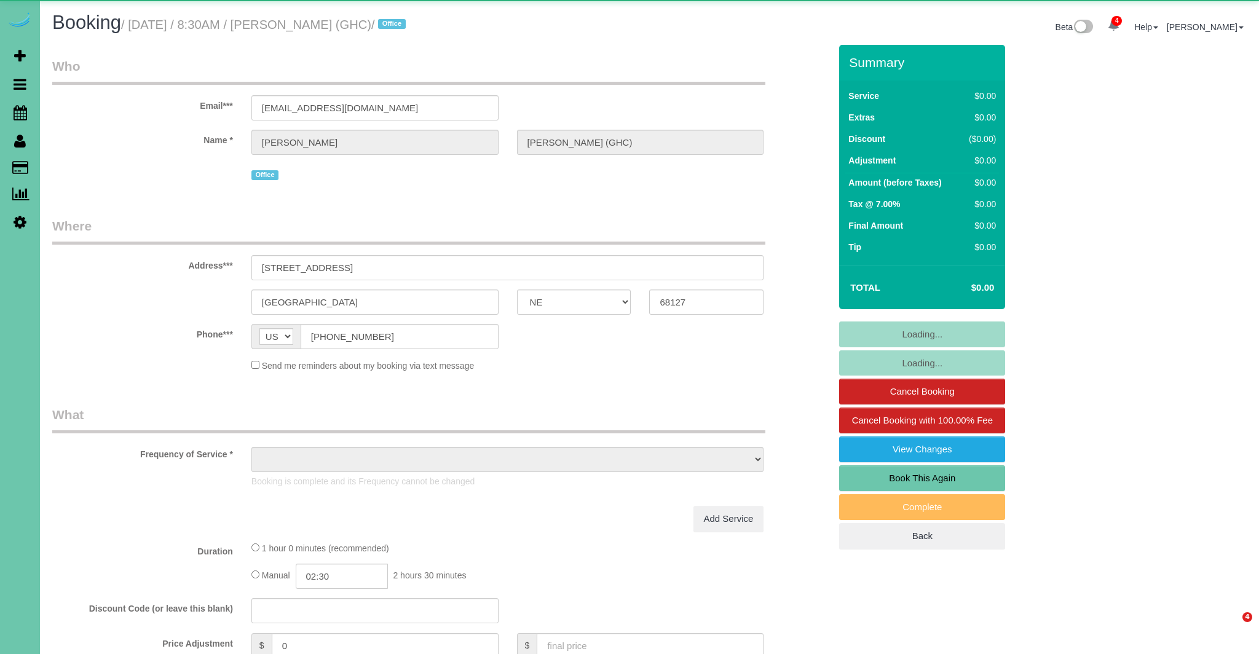
select select "NE"
select select "object:944"
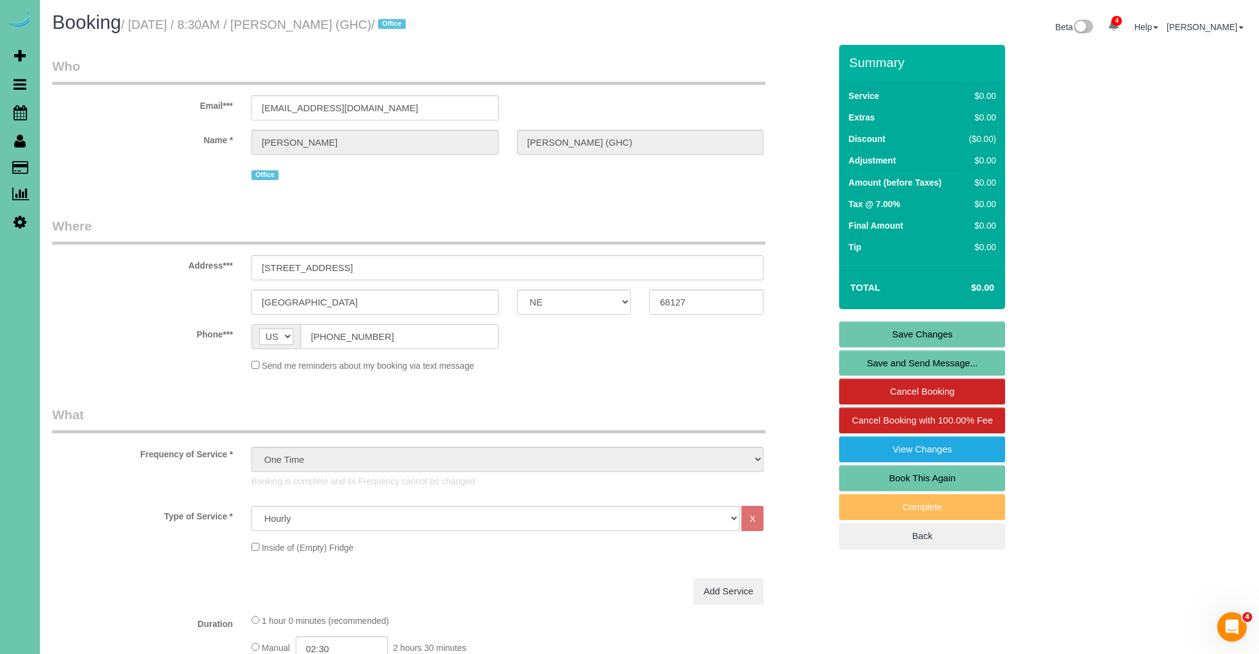
click at [951, 474] on link "Book This Again" at bounding box center [922, 478] width 166 height 26
select select "NE"
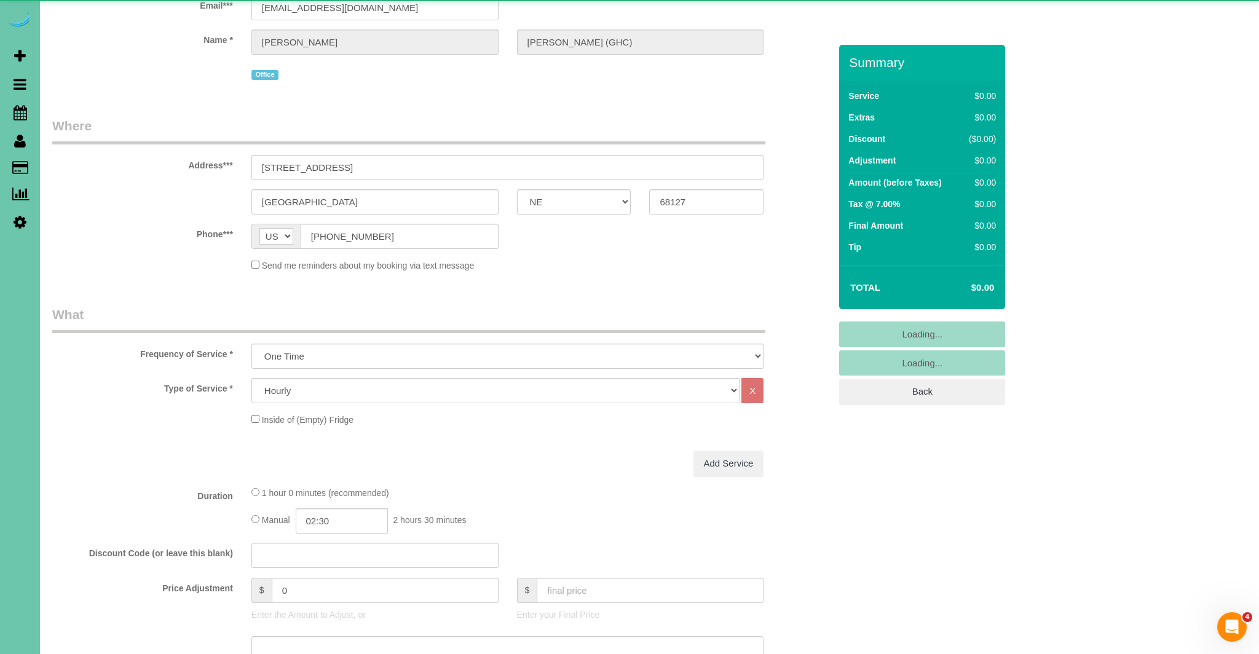
select select "object:1667"
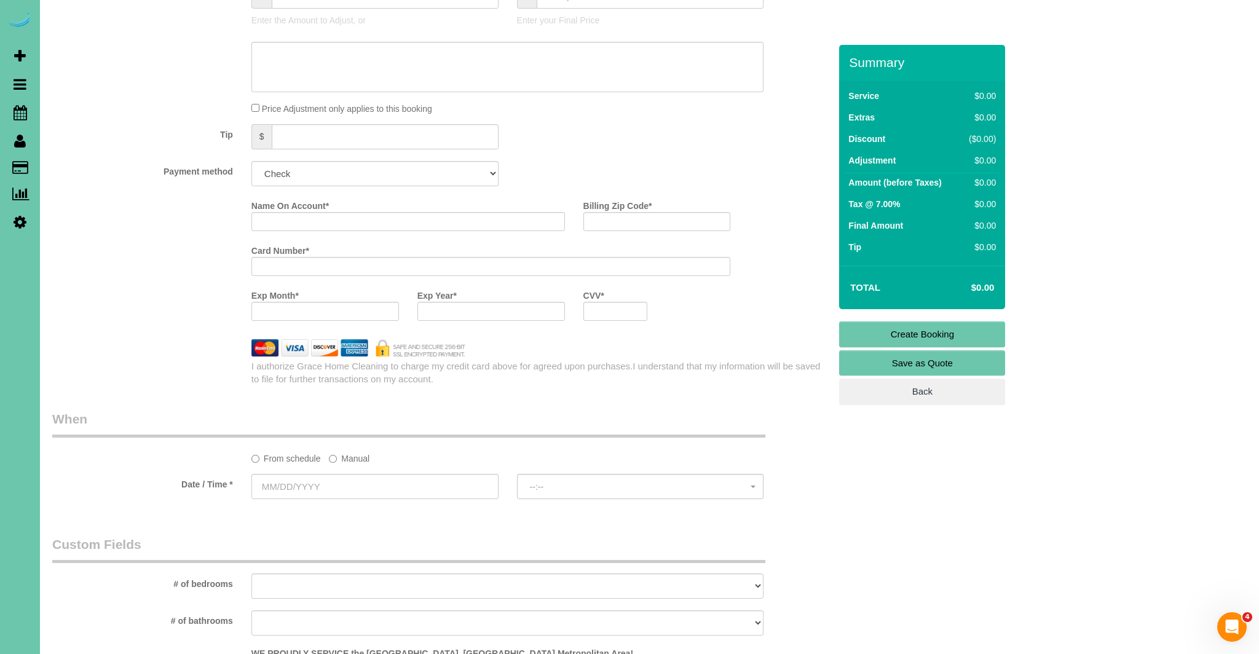
scroll to position [715, 0]
click at [321, 167] on select "Add Credit Card Cash Check Paypal" at bounding box center [374, 175] width 247 height 25
select select "string:cash"
click at [251, 163] on select "Add Credit Card Cash Check Paypal" at bounding box center [374, 175] width 247 height 25
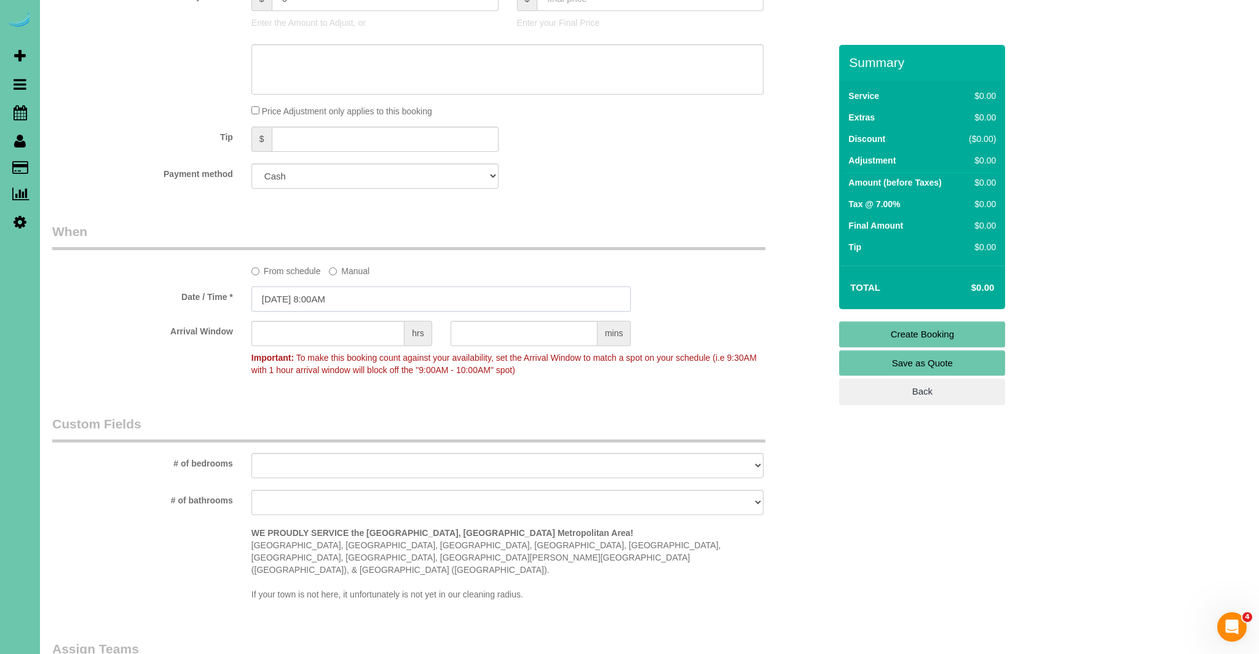
click at [347, 300] on input "[DATE] 8:00AM" at bounding box center [441, 298] width 380 height 25
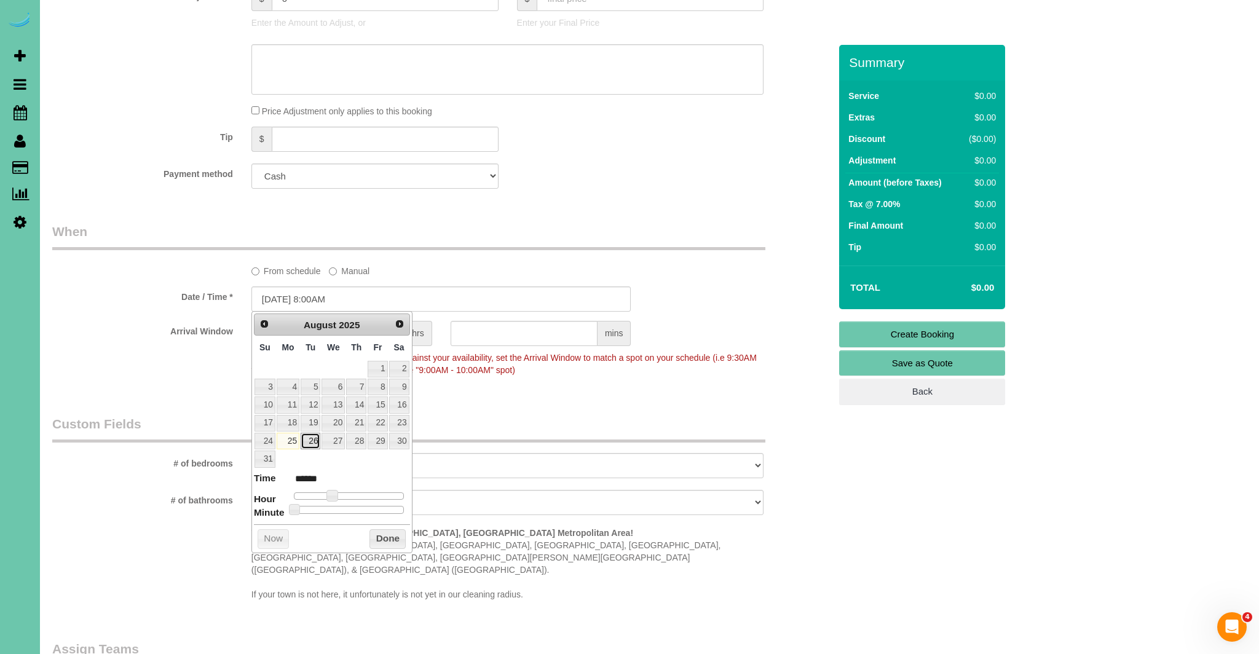
click at [312, 446] on link "26" at bounding box center [311, 441] width 20 height 17
type input "[DATE] 9:00AM"
type input "******"
type input "[DATE] 10:00AM"
type input "*******"
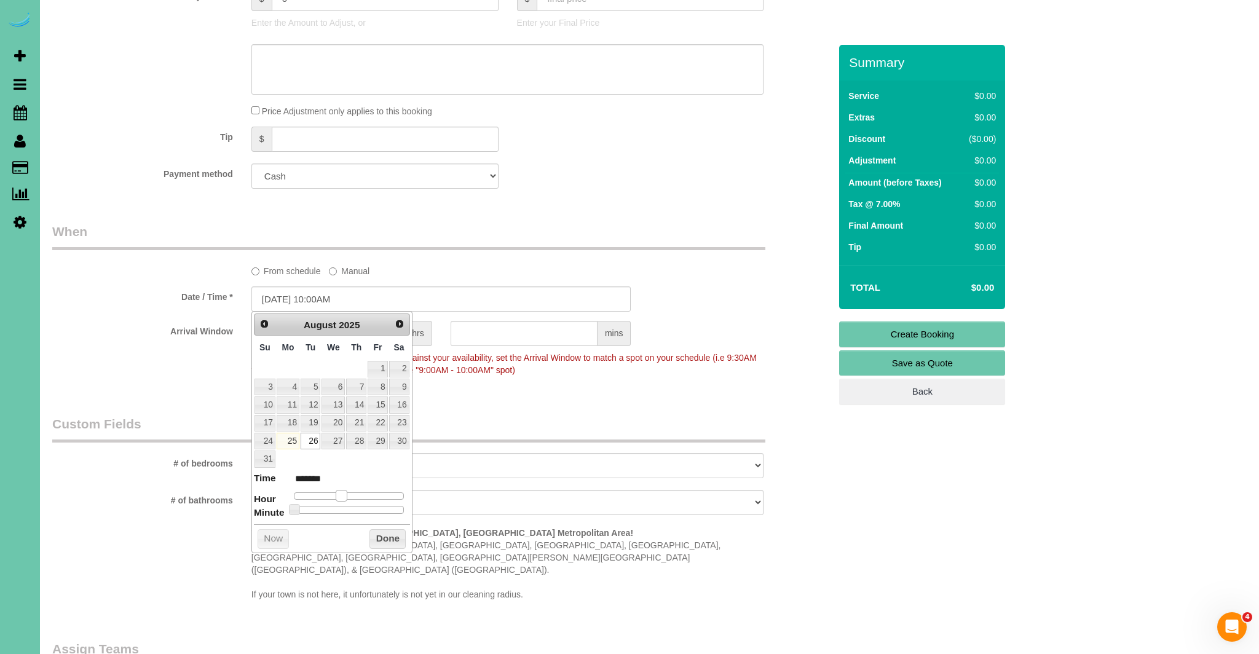
type input "[DATE] 11:00AM"
type input "*******"
type input "[DATE] 12:00PM"
type input "*******"
drag, startPoint x: 330, startPoint y: 493, endPoint x: 350, endPoint y: 492, distance: 19.7
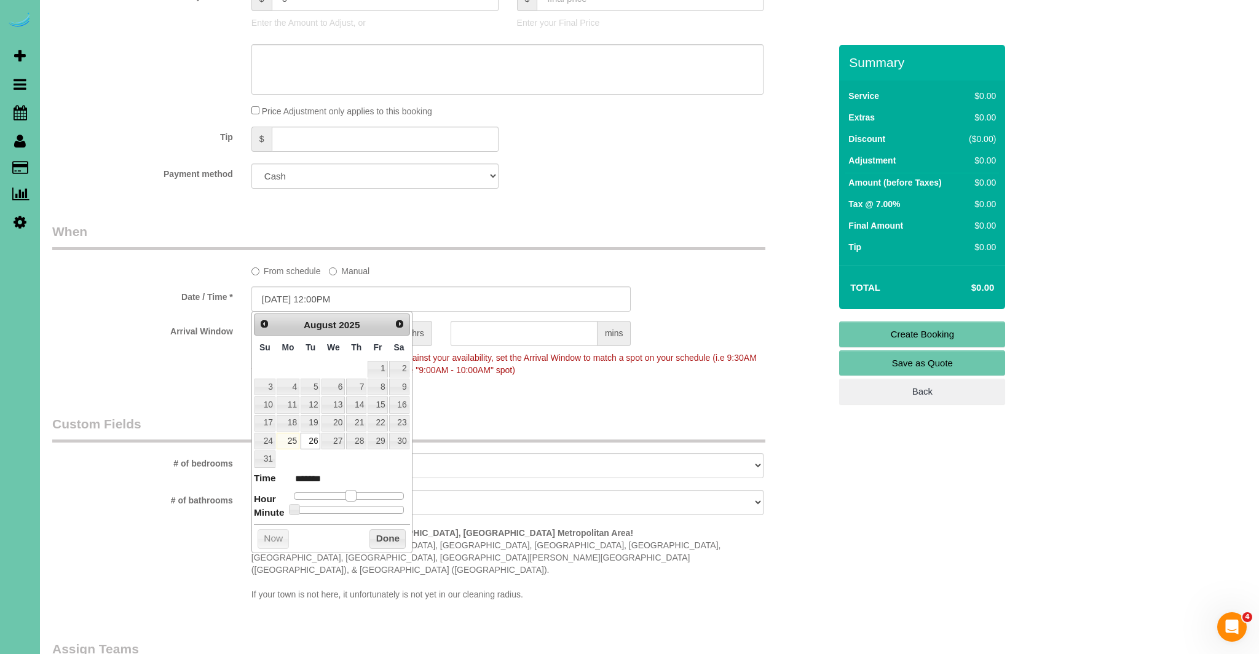
click at [350, 493] on span at bounding box center [350, 495] width 11 height 11
click at [382, 537] on button "Done" at bounding box center [387, 539] width 36 height 20
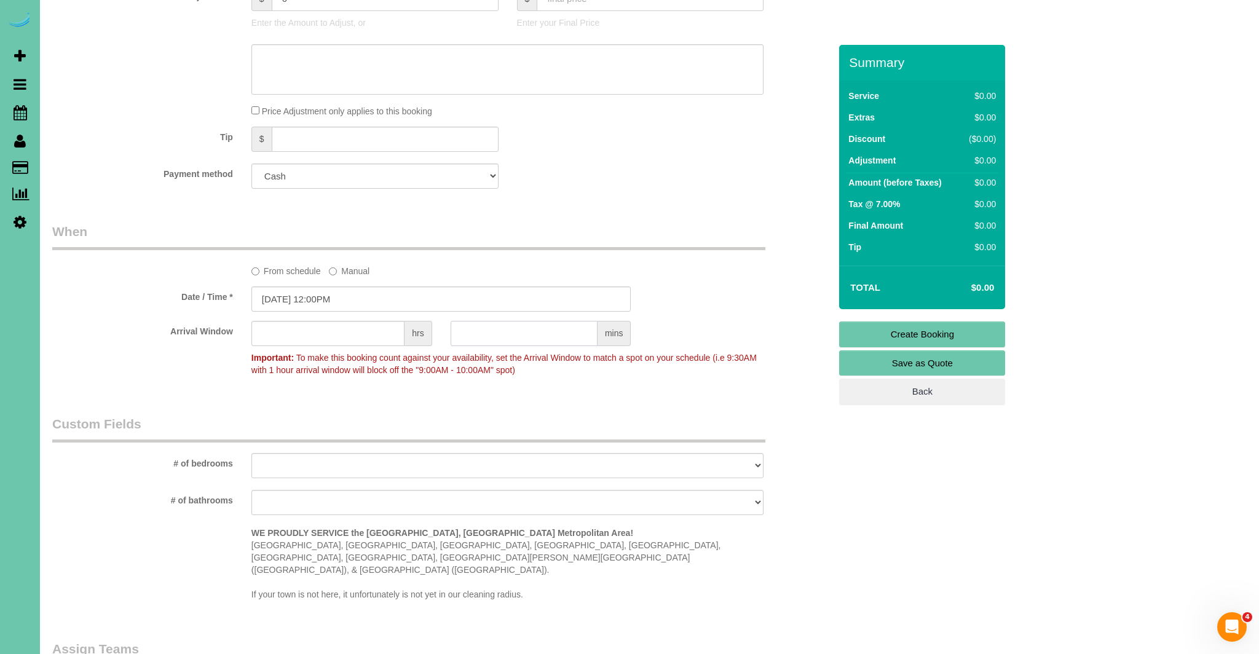
drag, startPoint x: 523, startPoint y: 328, endPoint x: 537, endPoint y: 330, distance: 13.6
click at [525, 329] on input "text" at bounding box center [523, 333] width 147 height 25
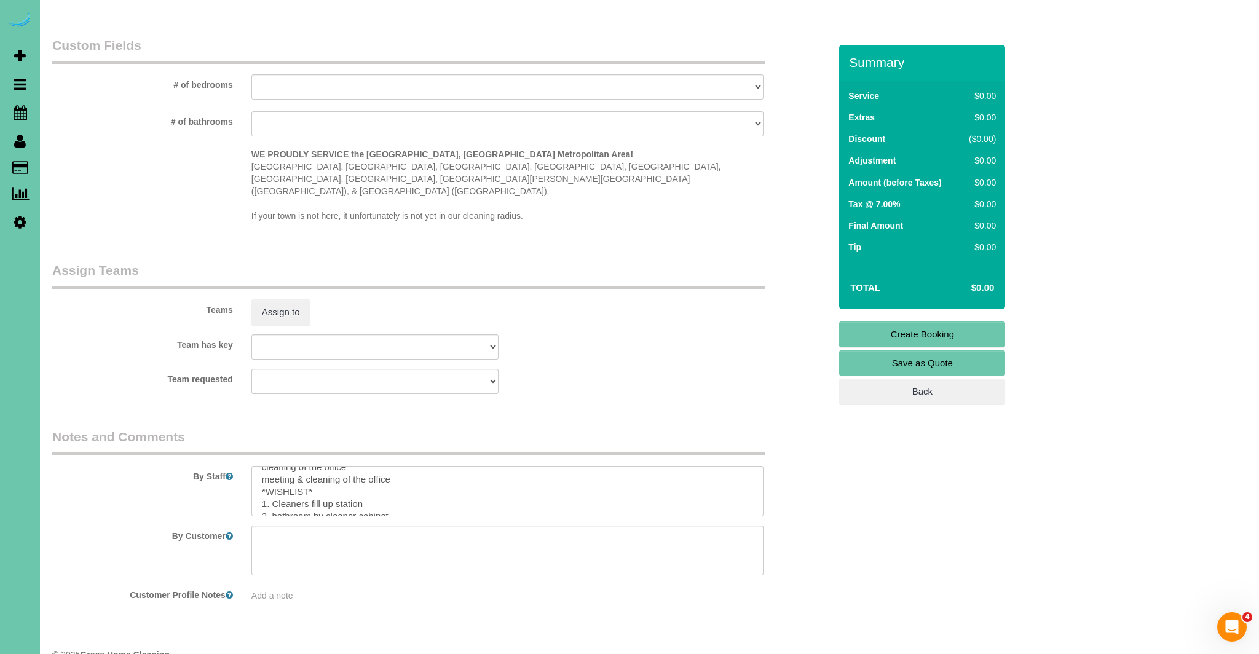
scroll to position [4, 0]
type input "30"
click at [352, 466] on textarea at bounding box center [507, 491] width 513 height 50
drag, startPoint x: 259, startPoint y: 452, endPoint x: 325, endPoint y: 458, distance: 66.7
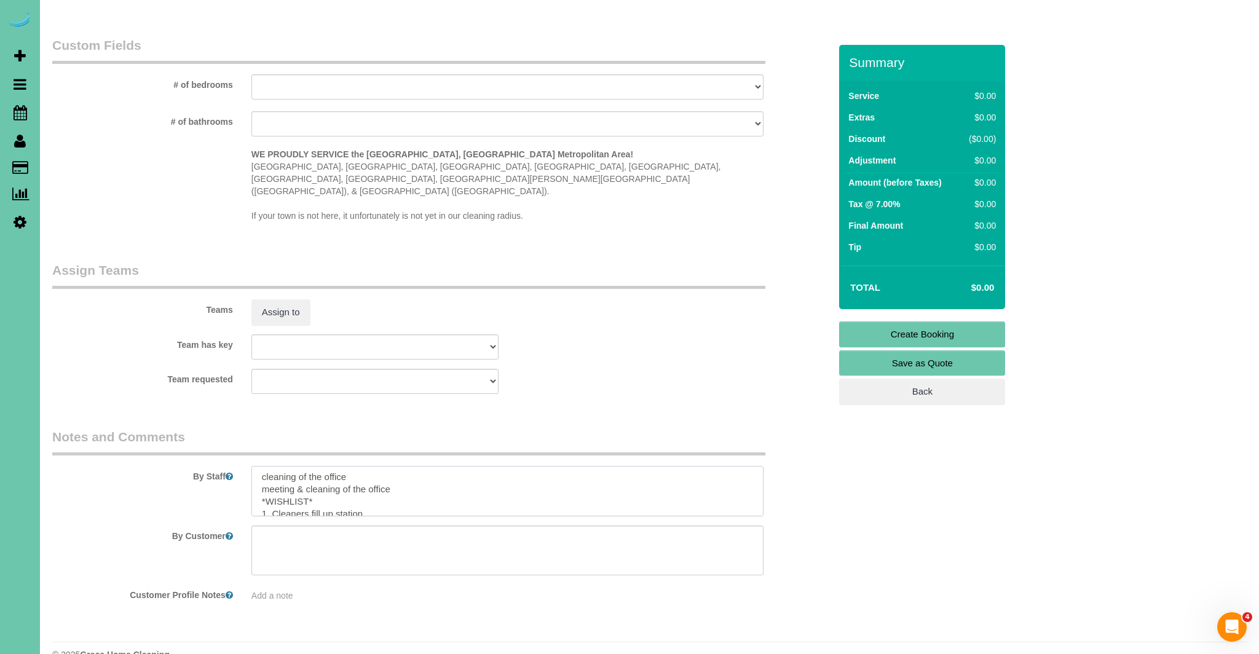
click at [259, 466] on textarea at bounding box center [507, 491] width 513 height 50
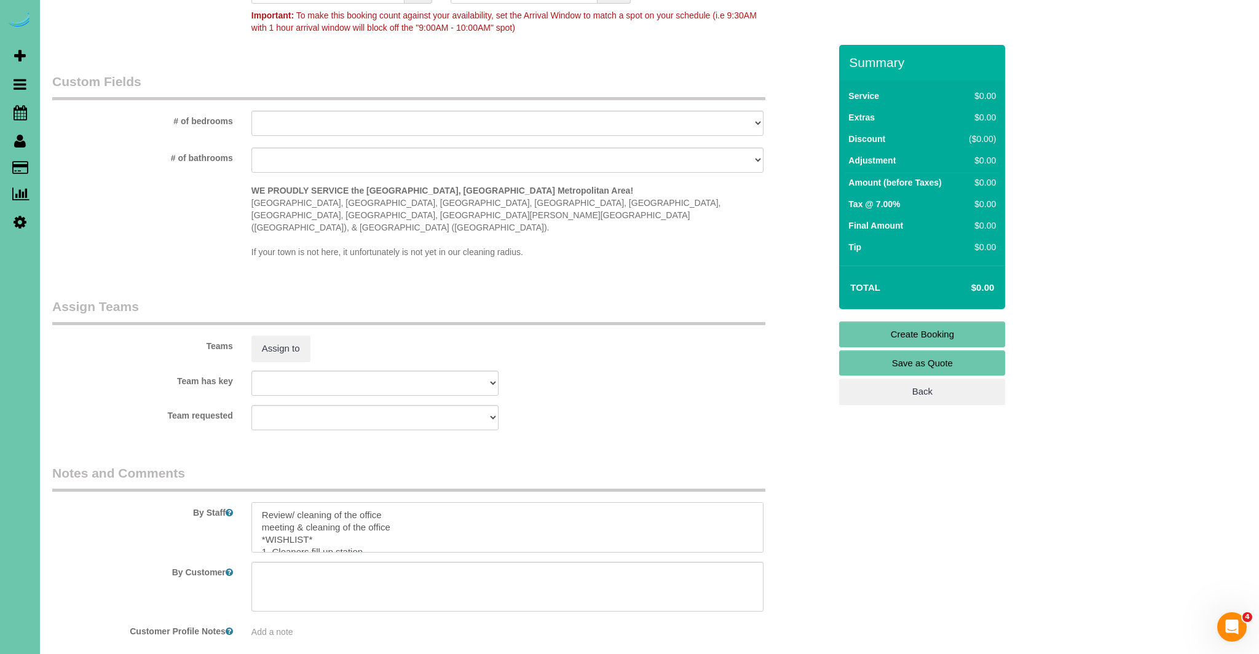
drag, startPoint x: 268, startPoint y: 501, endPoint x: 392, endPoint y: 503, distance: 124.2
click at [392, 503] on textarea at bounding box center [507, 527] width 513 height 50
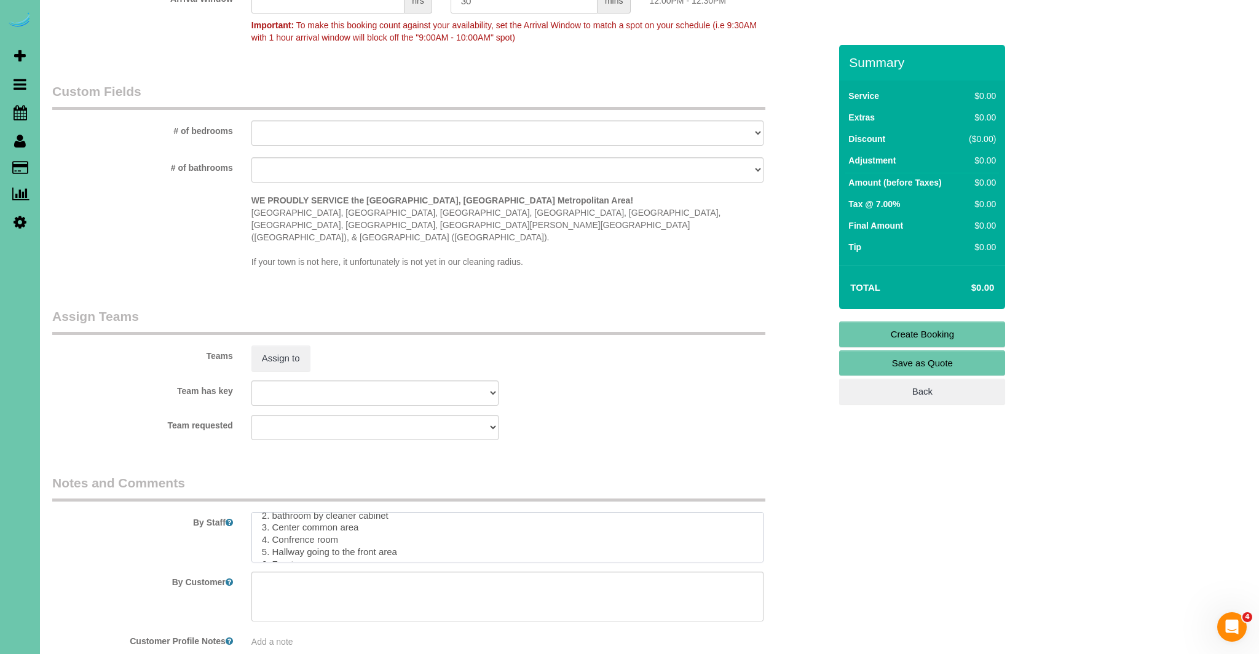
scroll to position [135, 0]
drag, startPoint x: 258, startPoint y: 489, endPoint x: 452, endPoint y: 550, distance: 202.9
click at [452, 550] on sui-booking-comments "By Staff By Customer Customer Profile Notes Add a note" at bounding box center [440, 561] width 777 height 175
click at [404, 532] on textarea at bounding box center [507, 537] width 513 height 50
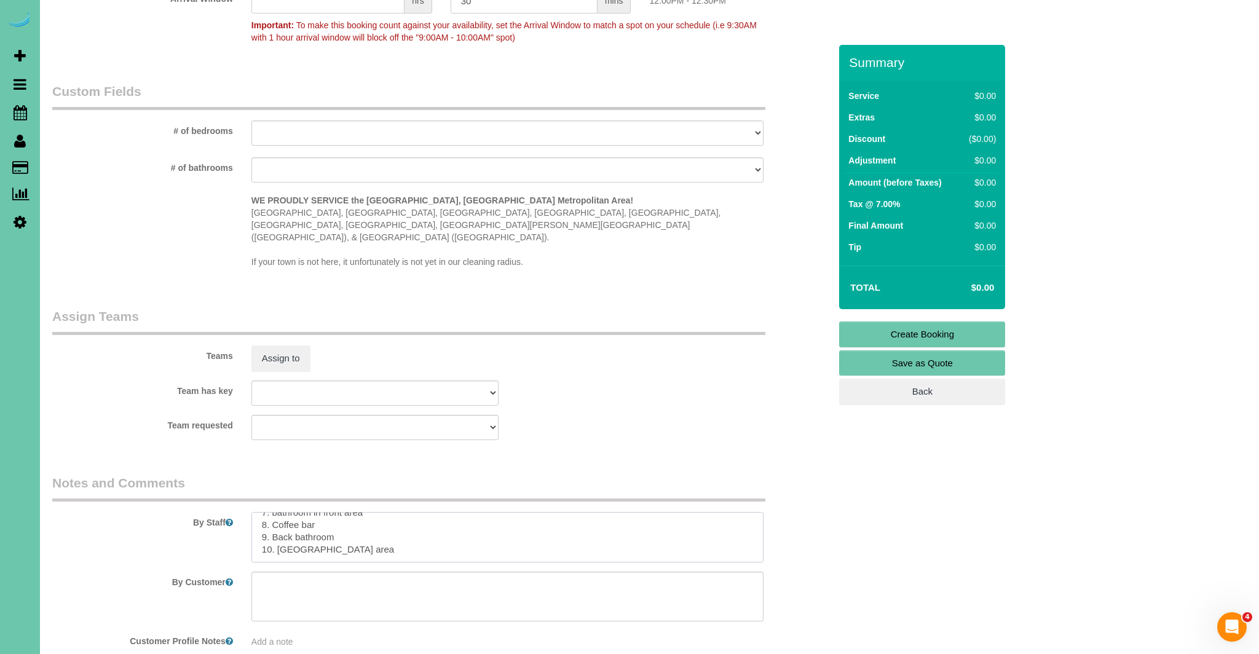
paste textarea "Revisión/limpieza de la oficina *LISTA DE DESEOS* 1. Los limpiadores rellenan l…"
drag, startPoint x: 265, startPoint y: 509, endPoint x: 276, endPoint y: 514, distance: 11.5
click at [266, 512] on textarea at bounding box center [507, 537] width 513 height 50
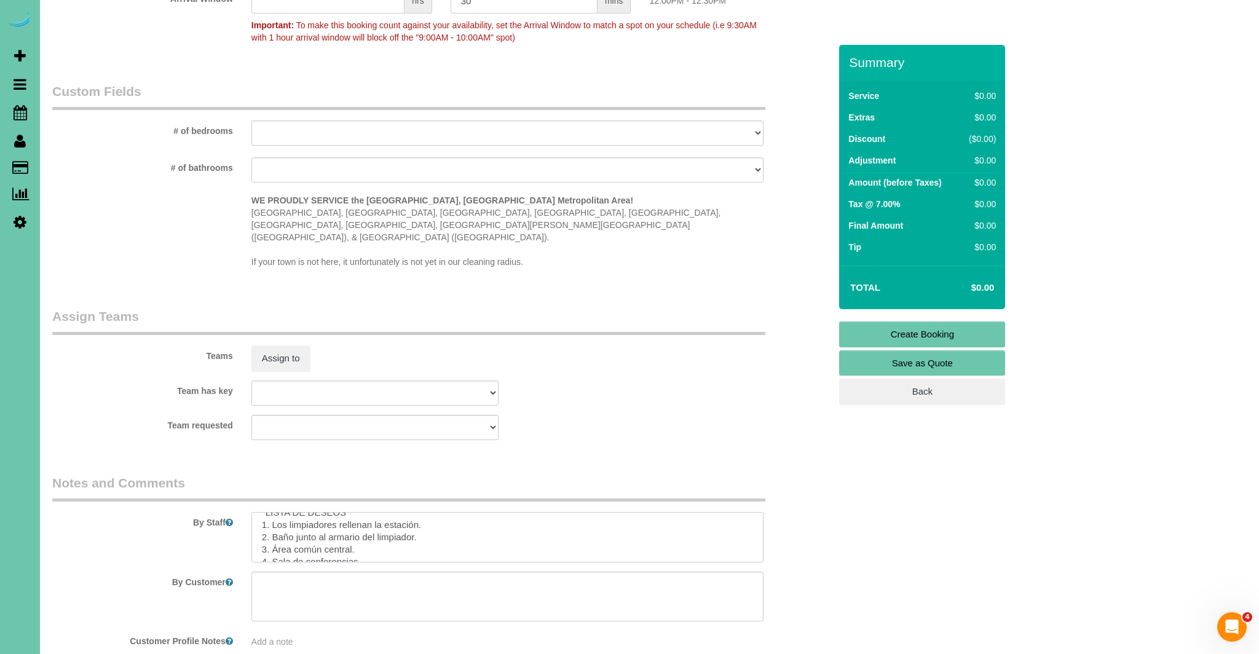
click at [286, 512] on textarea at bounding box center [507, 537] width 513 height 50
drag, startPoint x: 379, startPoint y: 501, endPoint x: 417, endPoint y: 501, distance: 38.1
click at [417, 512] on textarea at bounding box center [507, 537] width 513 height 50
drag, startPoint x: 283, startPoint y: 503, endPoint x: 355, endPoint y: 535, distance: 78.4
click at [285, 512] on textarea at bounding box center [507, 537] width 513 height 50
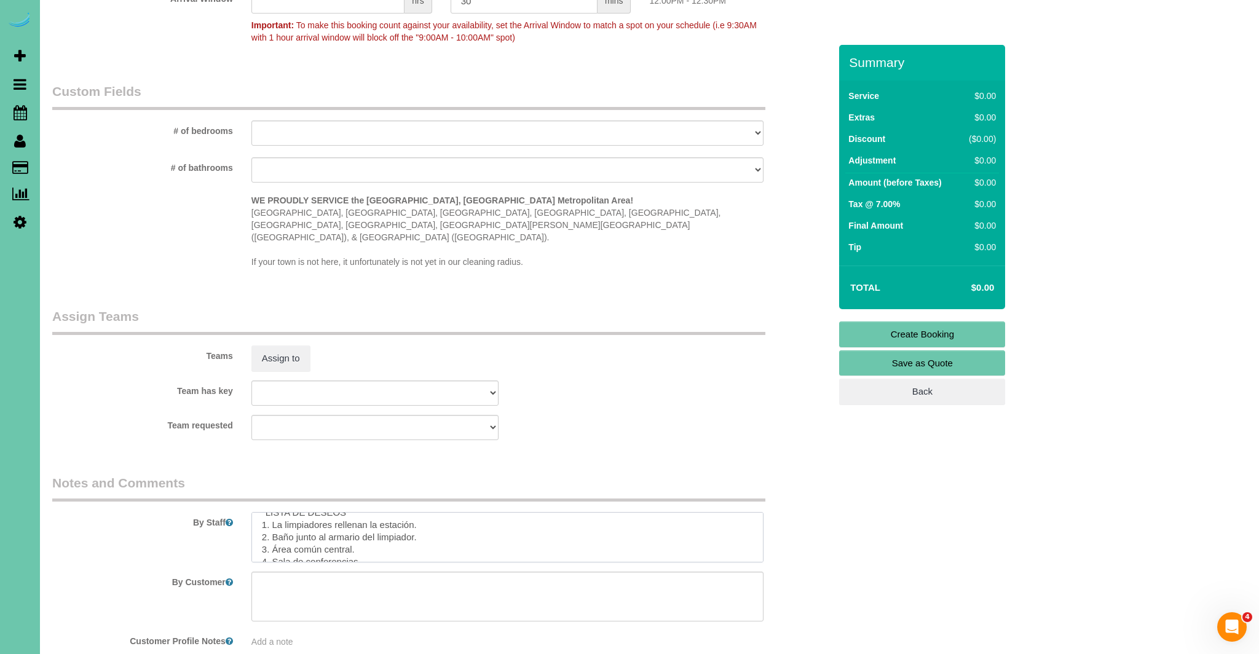
paste textarea "estación."
drag, startPoint x: 320, startPoint y: 503, endPoint x: 340, endPoint y: 501, distance: 20.3
click at [339, 512] on textarea at bounding box center [507, 537] width 513 height 50
click at [377, 512] on textarea at bounding box center [507, 537] width 513 height 50
drag, startPoint x: 407, startPoint y: 501, endPoint x: 463, endPoint y: 501, distance: 55.9
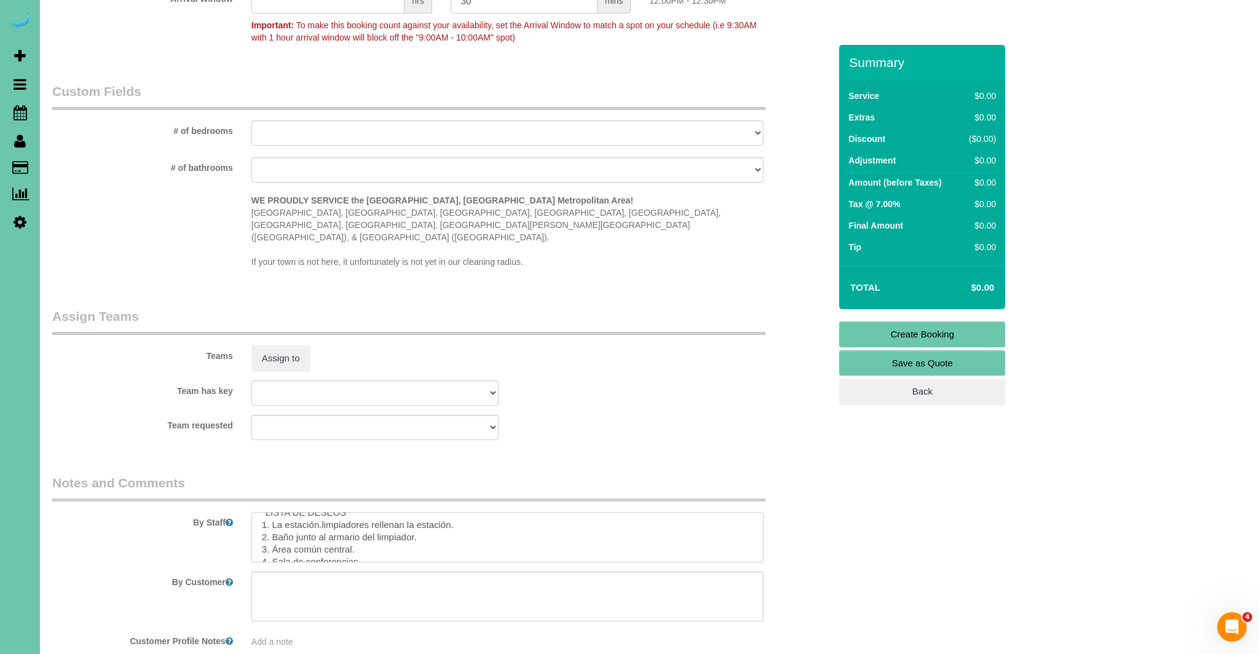
click at [462, 512] on textarea at bounding box center [507, 537] width 513 height 50
drag, startPoint x: 376, startPoint y: 505, endPoint x: 382, endPoint y: 506, distance: 6.2
click at [382, 509] on textarea at bounding box center [507, 534] width 513 height 50
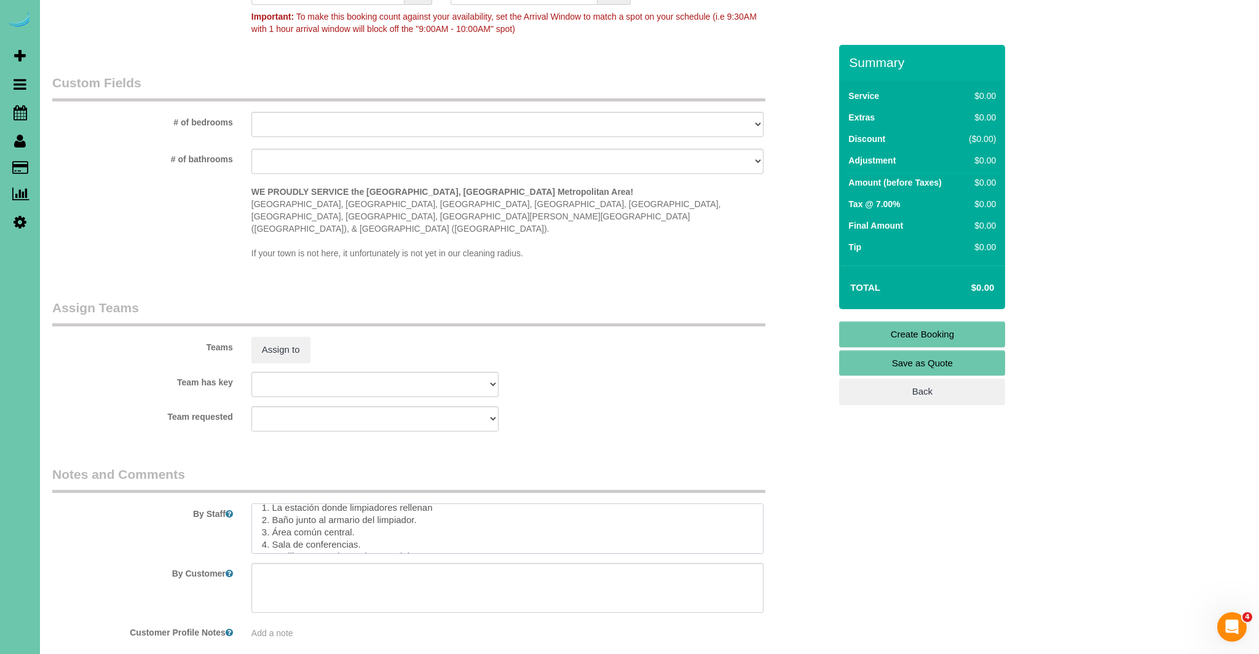
click at [428, 504] on textarea at bounding box center [507, 528] width 513 height 50
drag, startPoint x: 415, startPoint y: 496, endPoint x: 465, endPoint y: 502, distance: 50.2
click at [417, 502] on textarea at bounding box center [507, 527] width 513 height 50
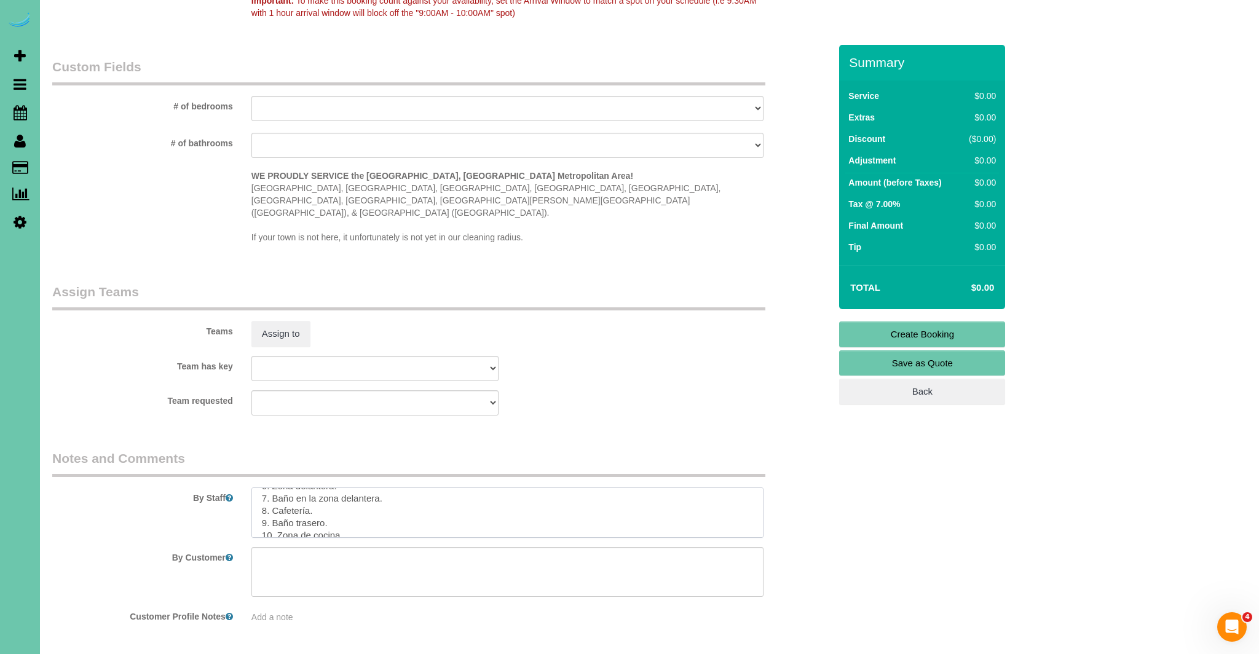
scroll to position [297, 0]
drag, startPoint x: 272, startPoint y: 485, endPoint x: 310, endPoint y: 485, distance: 38.7
click at [310, 487] on textarea at bounding box center [507, 512] width 513 height 50
drag, startPoint x: 326, startPoint y: 487, endPoint x: 407, endPoint y: 485, distance: 81.1
click at [407, 487] on textarea at bounding box center [507, 512] width 513 height 50
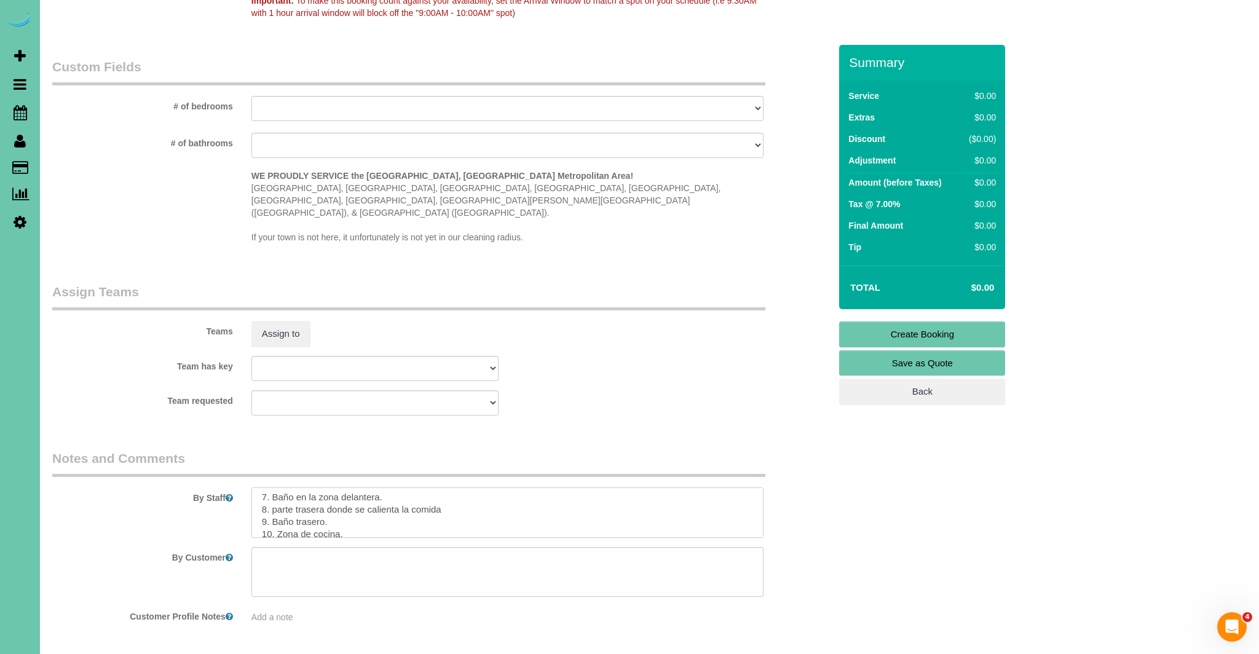
scroll to position [306, 0]
type textarea "Review/ cleaning of the office *WISHLIST* 1. Cleaners fill up station 2. bathro…"
click at [932, 334] on link "Create Booking" at bounding box center [922, 334] width 166 height 26
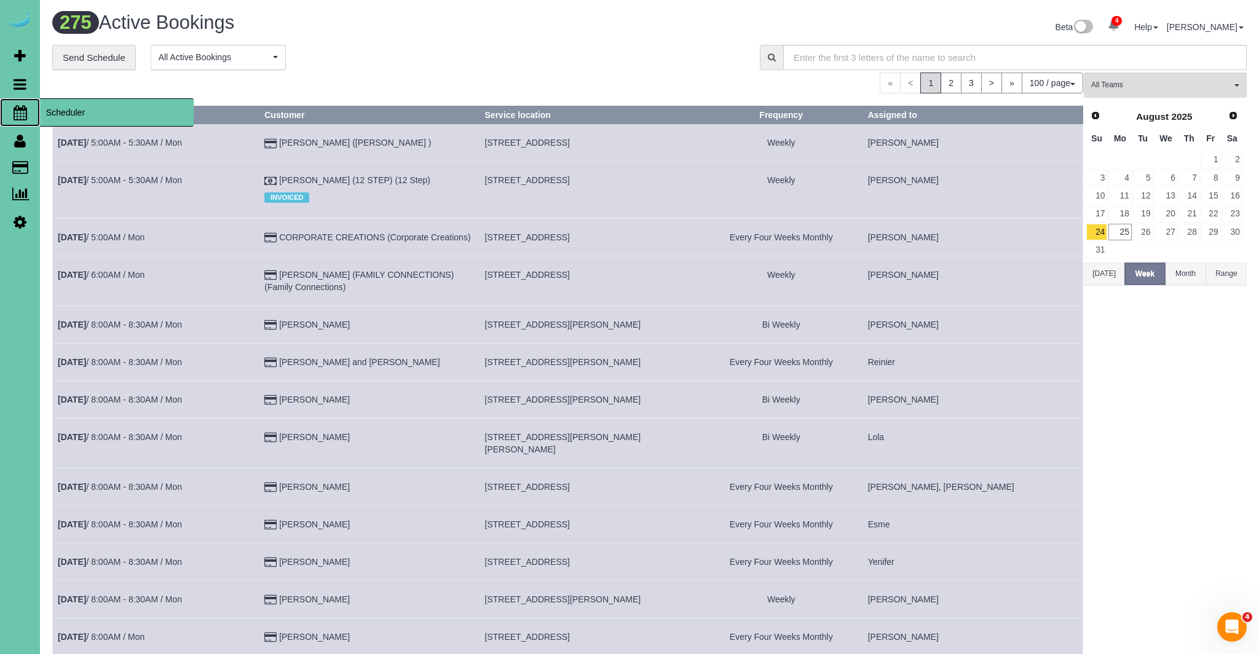
click at [15, 114] on icon at bounding box center [21, 112] width 14 height 15
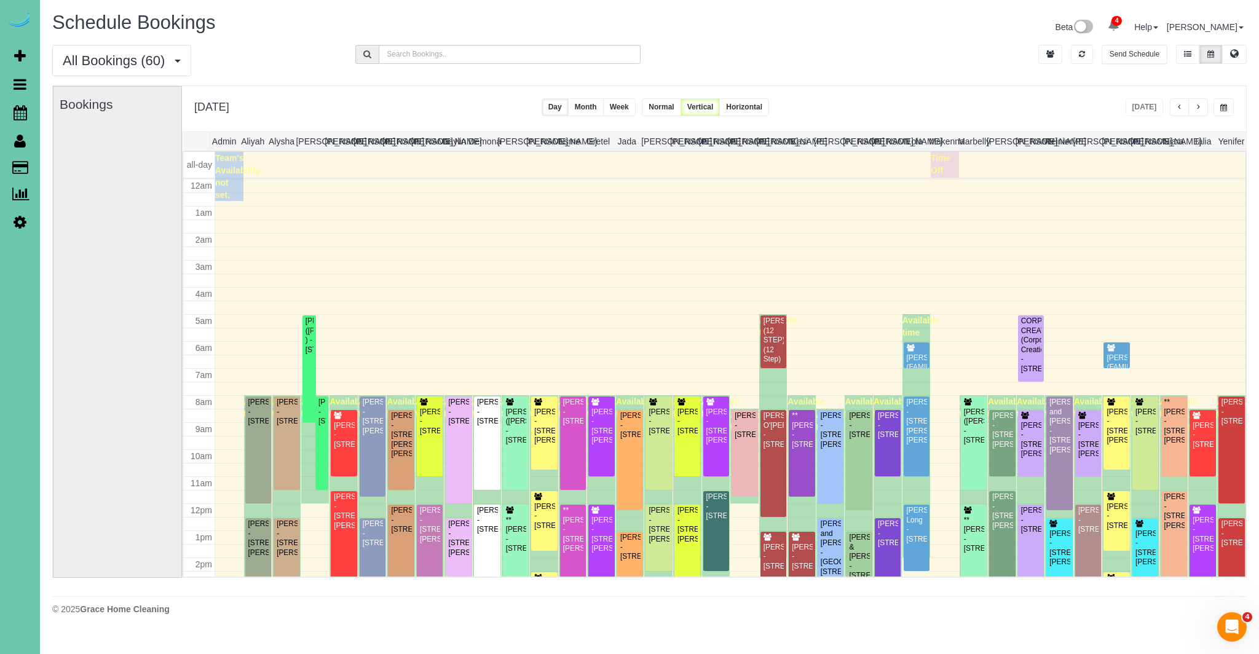
scroll to position [163, 0]
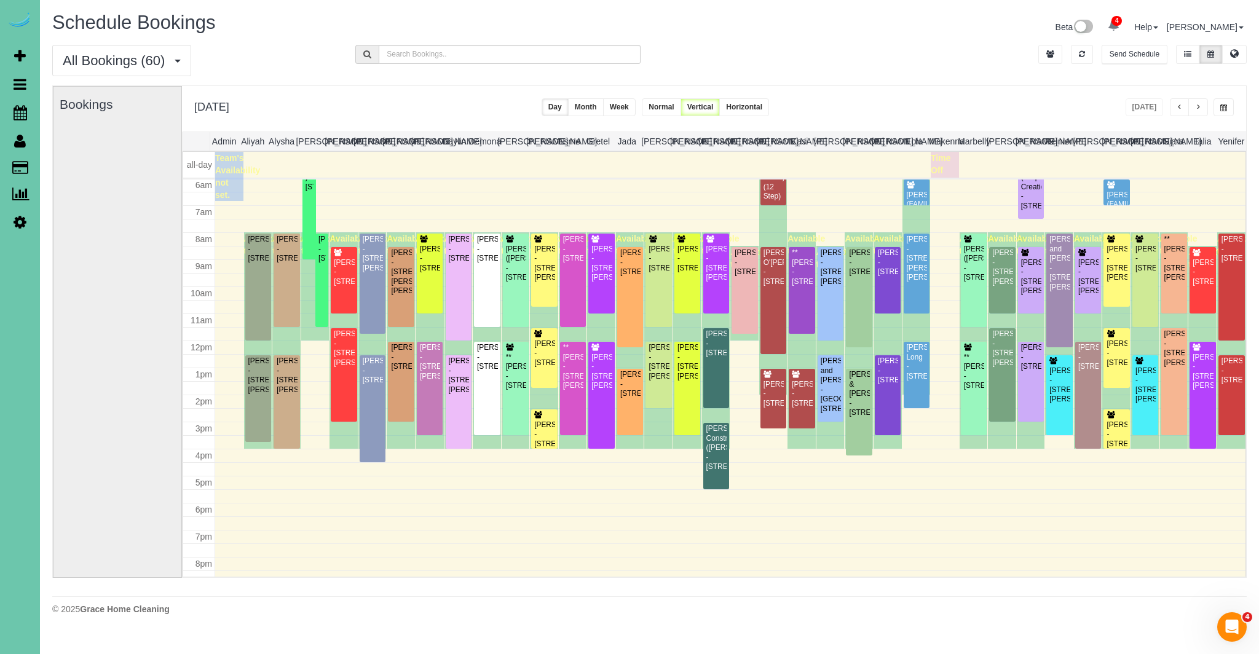
click at [1193, 107] on button "button" at bounding box center [1198, 107] width 20 height 18
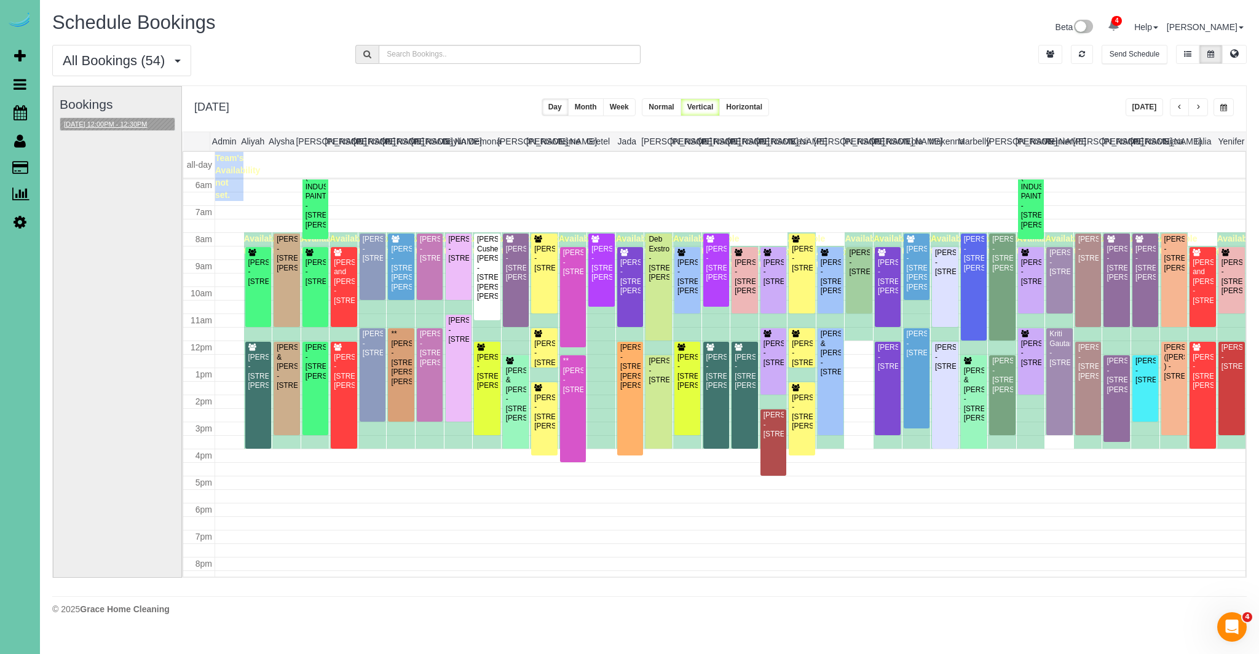
click at [151, 125] on button "[DATE] 12:00PM - 12:30PM" at bounding box center [105, 124] width 91 height 13
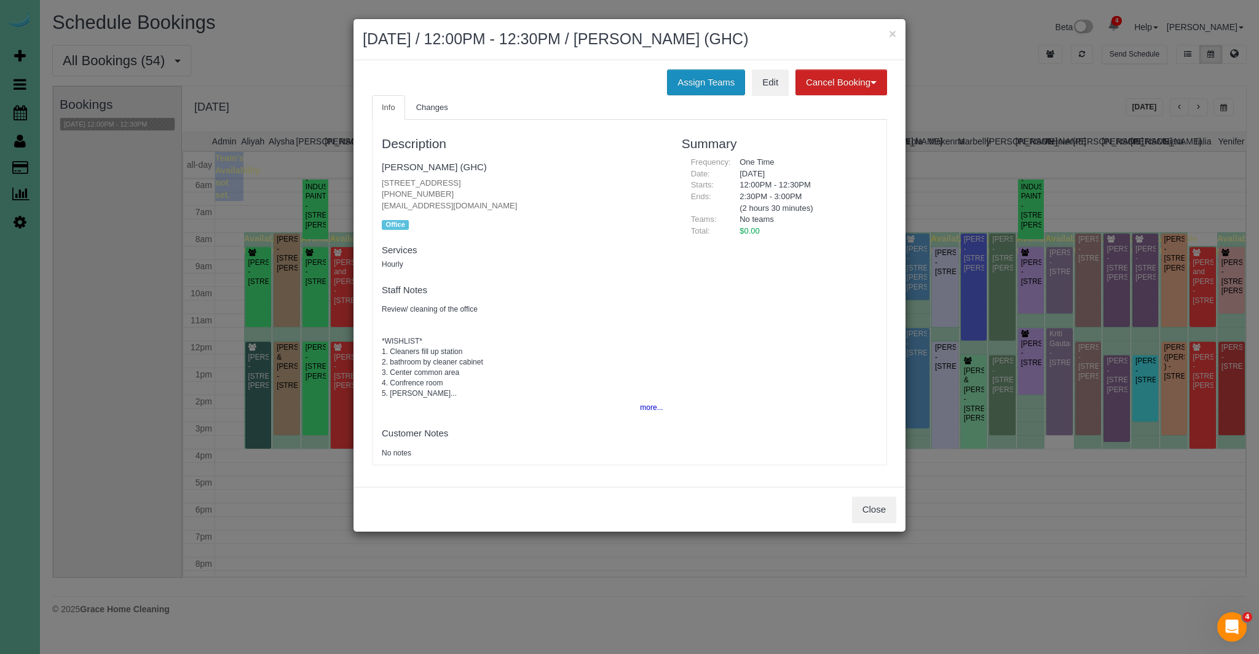
click at [722, 89] on button "Assign Teams" at bounding box center [706, 82] width 78 height 26
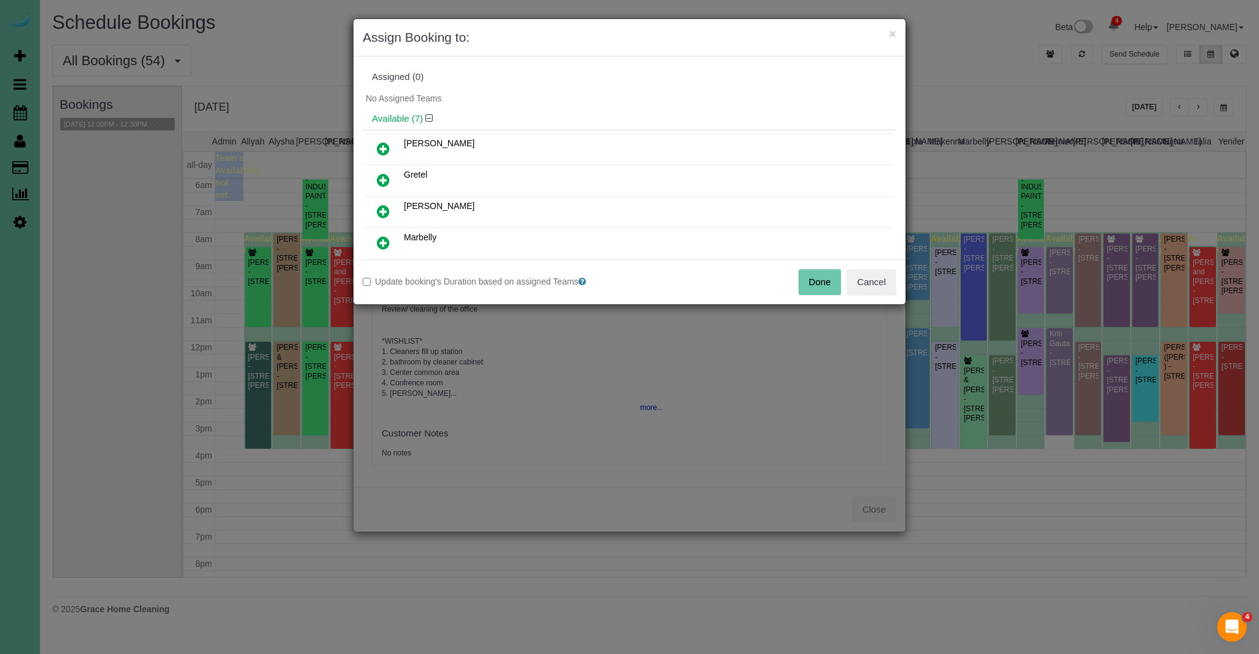
click at [385, 179] on icon at bounding box center [383, 180] width 13 height 15
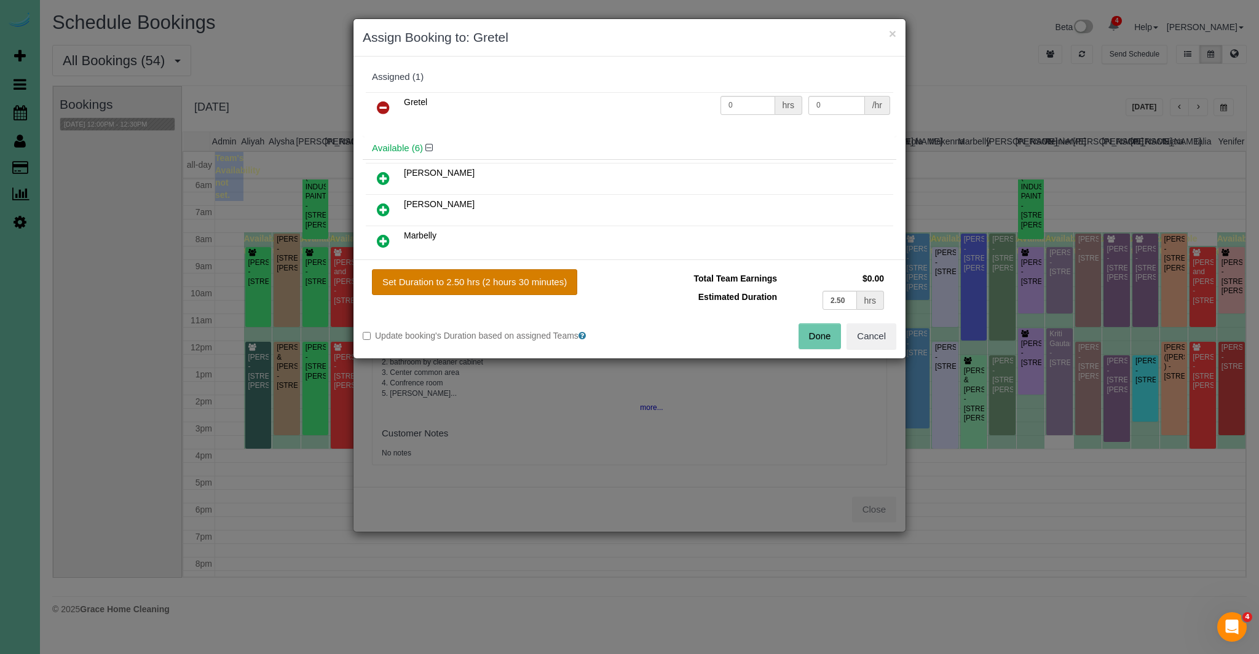
click at [489, 279] on button "Set Duration to 2.50 hrs (2 hours 30 minutes)" at bounding box center [474, 282] width 205 height 26
type input "2.50"
click at [818, 337] on button "Done" at bounding box center [819, 336] width 43 height 26
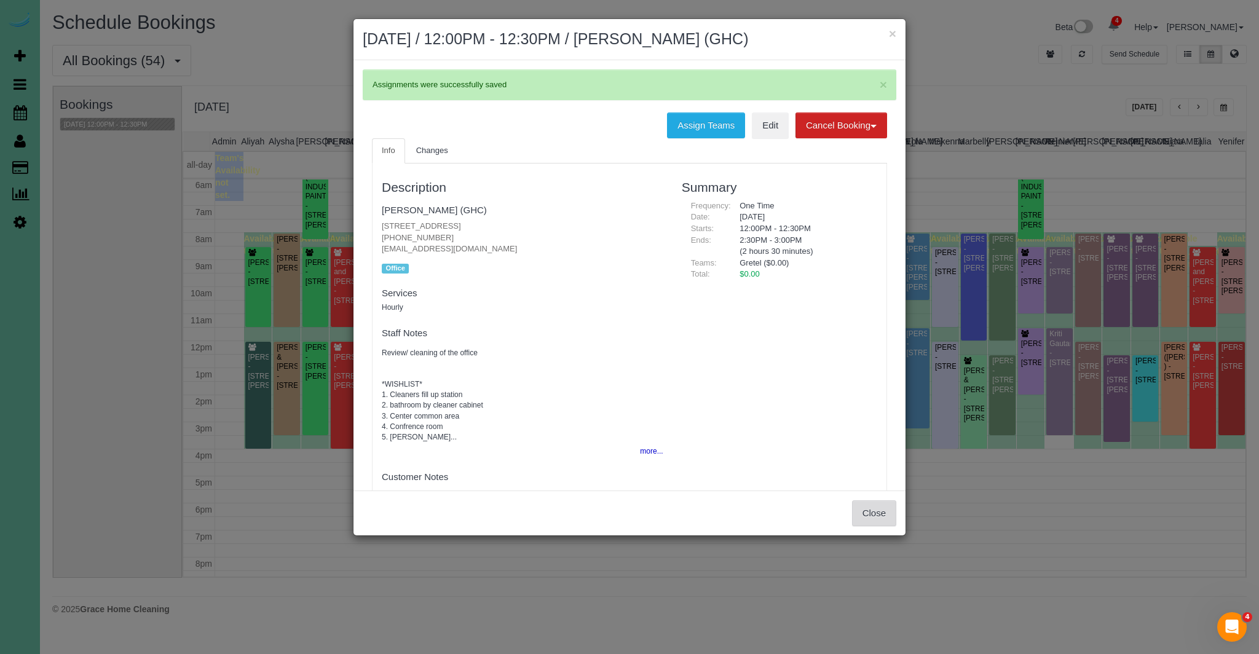
click at [879, 519] on button "Close" at bounding box center [874, 513] width 44 height 26
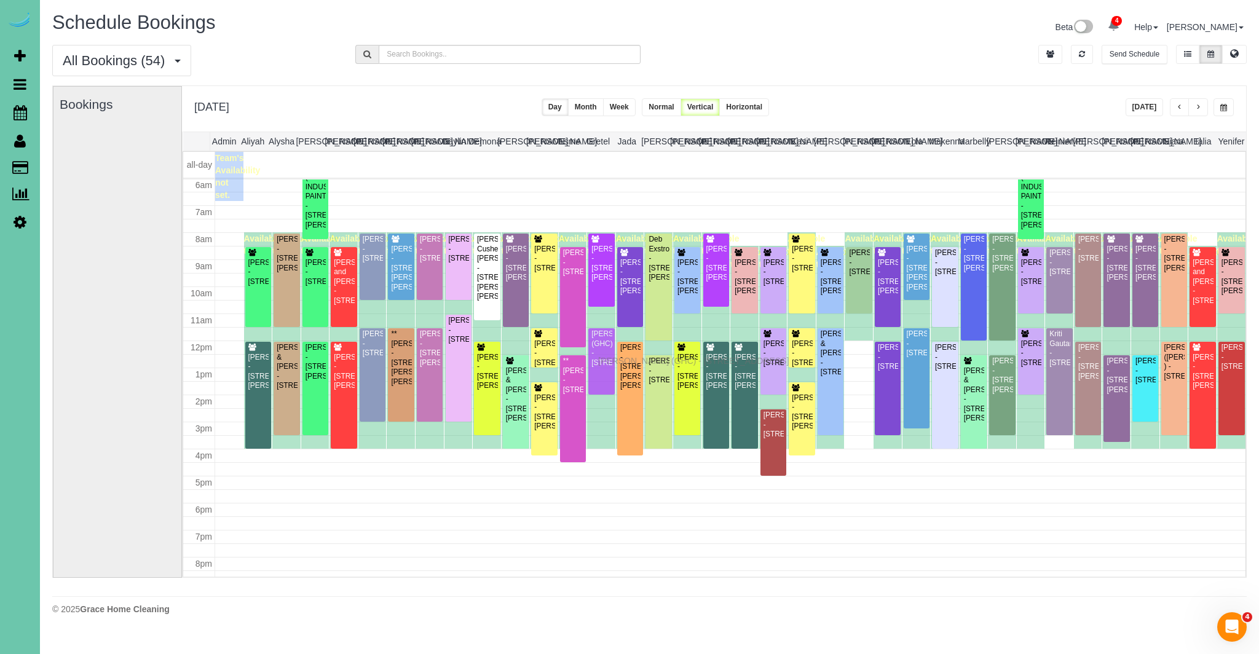
drag, startPoint x: 601, startPoint y: 368, endPoint x: 601, endPoint y: 359, distance: 8.6
click at [1201, 106] on button "button" at bounding box center [1198, 107] width 20 height 18
